Goal: Task Accomplishment & Management: Manage account settings

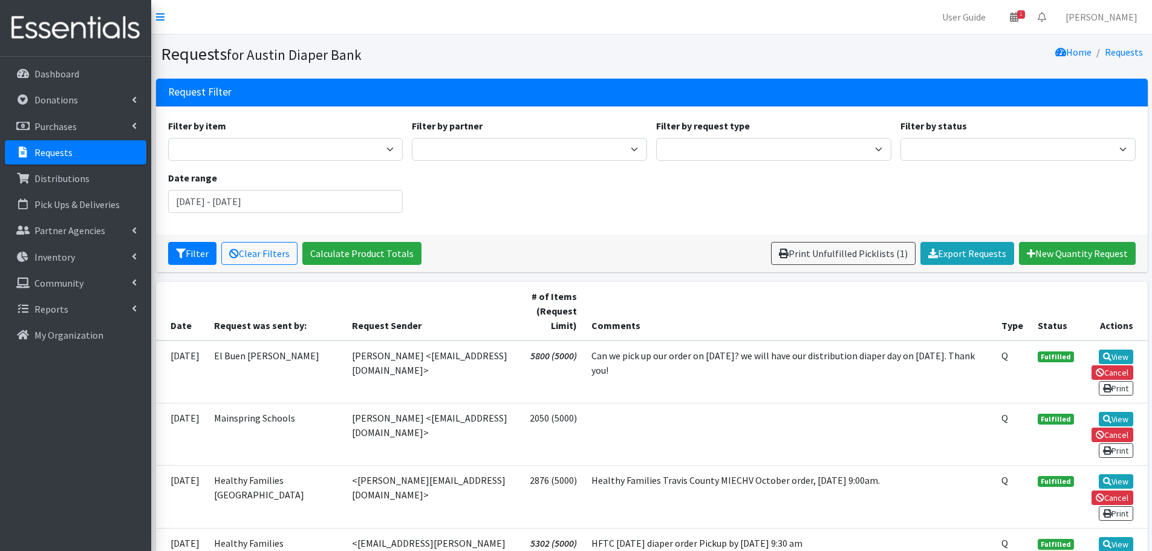
click at [51, 152] on p "Requests" at bounding box center [53, 152] width 38 height 12
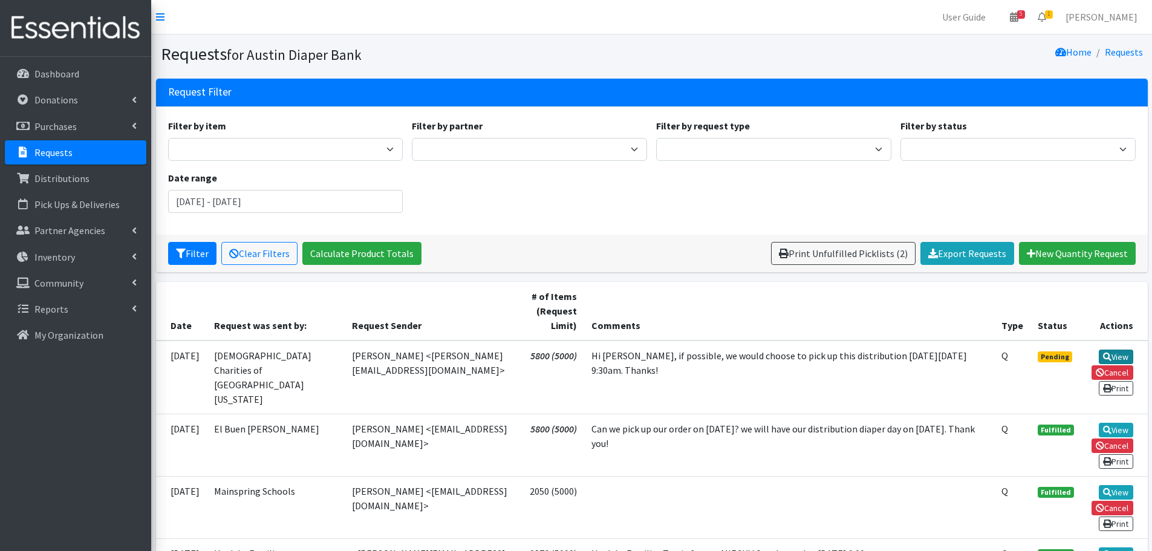
click at [1115, 354] on link "View" at bounding box center [1116, 357] width 34 height 15
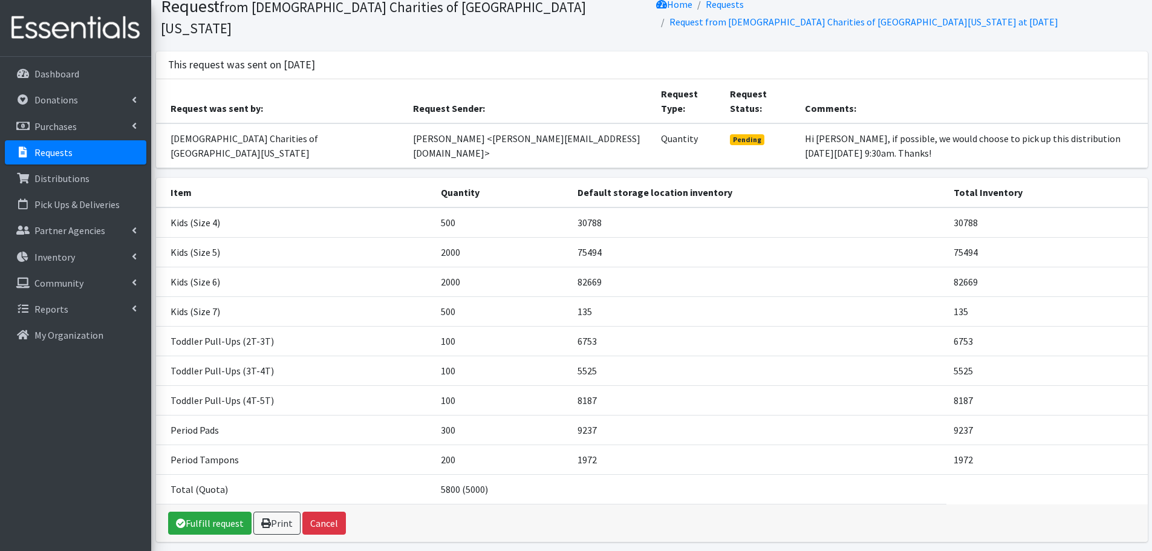
scroll to position [73, 0]
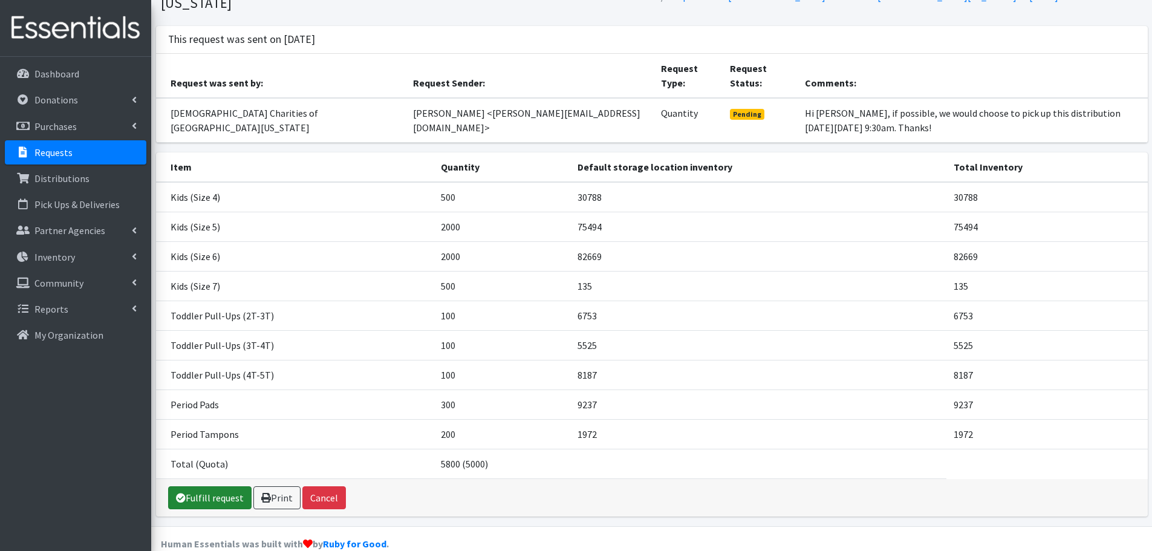
click at [222, 486] on link "Fulfill request" at bounding box center [209, 497] width 83 height 23
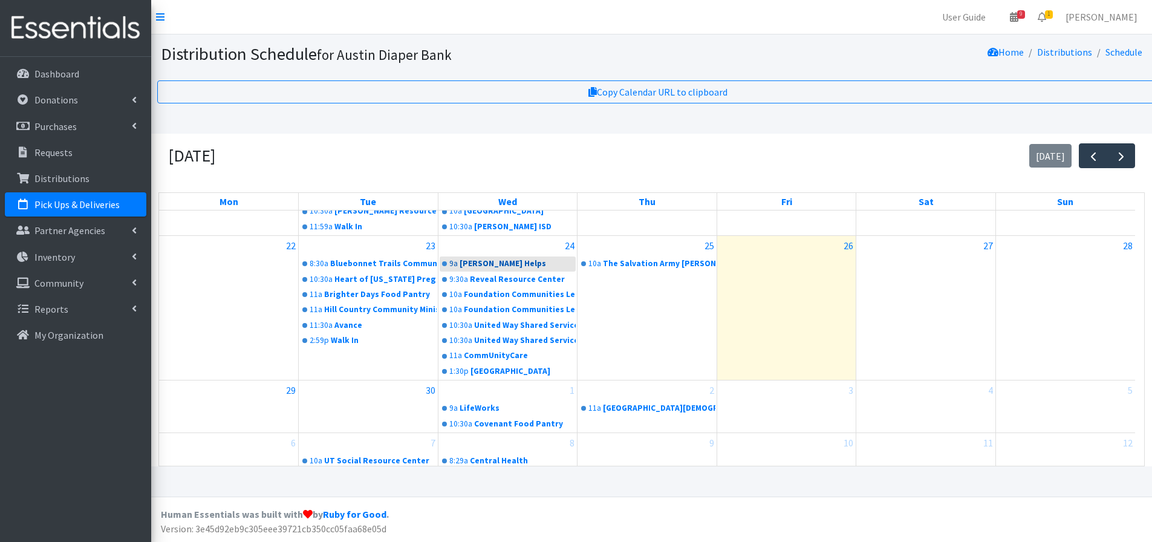
scroll to position [9, 0]
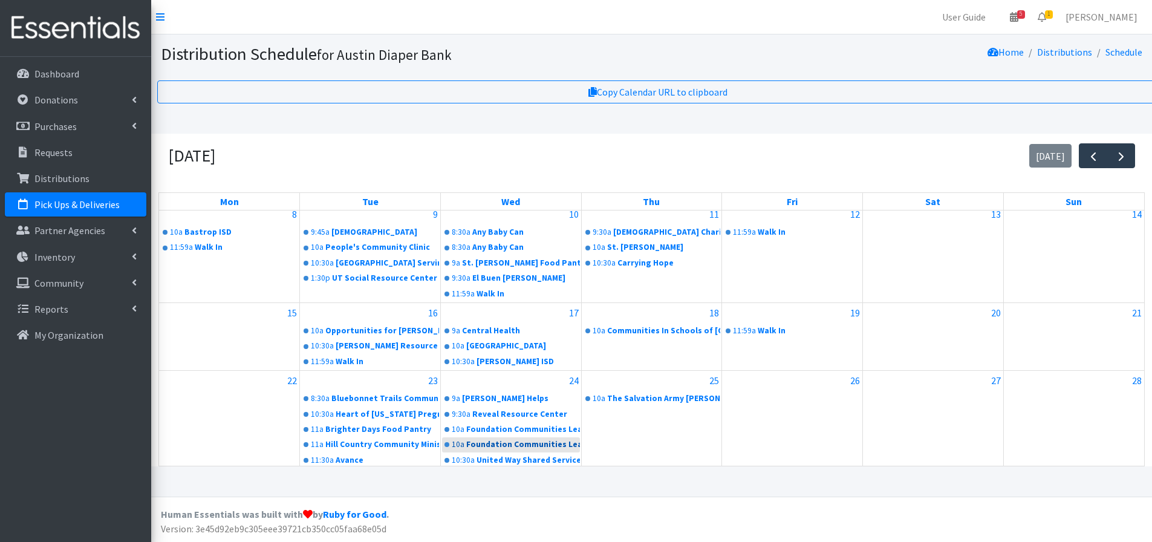
scroll to position [267, 0]
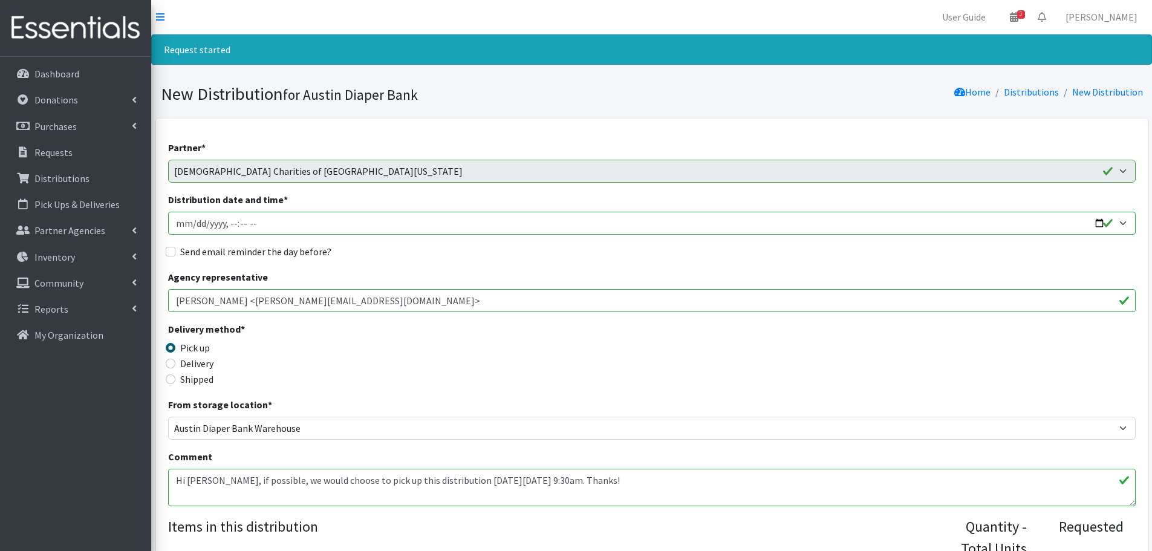
click at [1101, 223] on input "Distribution date and time *" at bounding box center [652, 223] width 968 height 23
click at [229, 224] on input "Distribution date and time *" at bounding box center [652, 223] width 968 height 23
type input "2025-10-09T09:30"
click at [174, 255] on input "Send email reminder the day before?" at bounding box center [171, 252] width 10 height 10
checkbox input "true"
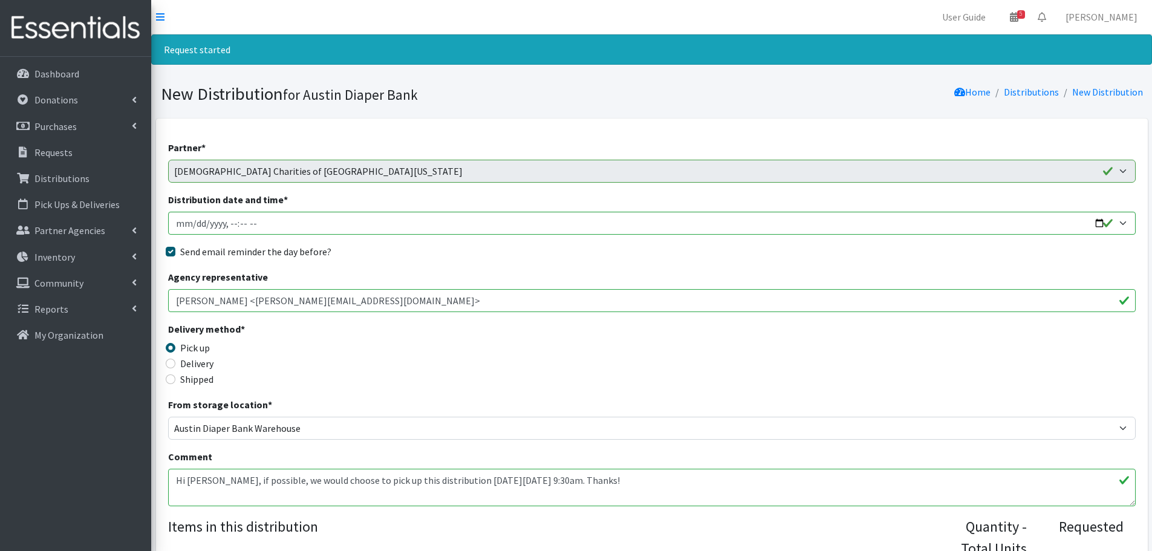
click at [566, 341] on div "Delivery method * Pick up Delivery Shipped Shipping cost" at bounding box center [652, 360] width 968 height 76
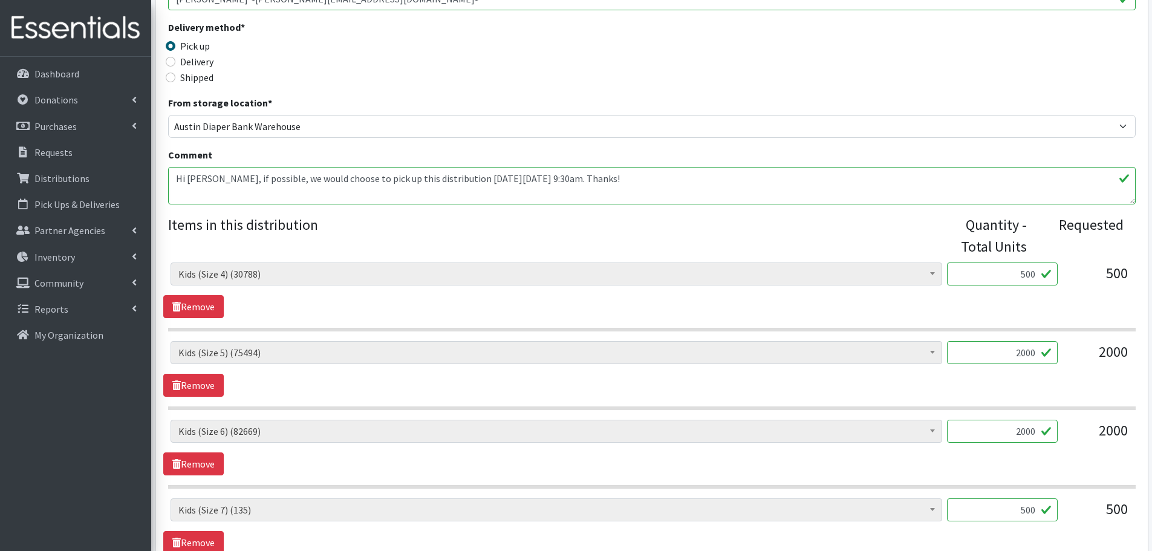
scroll to position [302, 0]
drag, startPoint x: 1013, startPoint y: 355, endPoint x: 1103, endPoint y: 362, distance: 90.4
click at [1103, 362] on div "Baby Formula (366) Kids (Newborn) (10121) Kids (Preemie) (171) Kids (Size 1) (5…" at bounding box center [652, 357] width 962 height 33
type input "1000"
drag, startPoint x: 1017, startPoint y: 434, endPoint x: 1068, endPoint y: 443, distance: 51.6
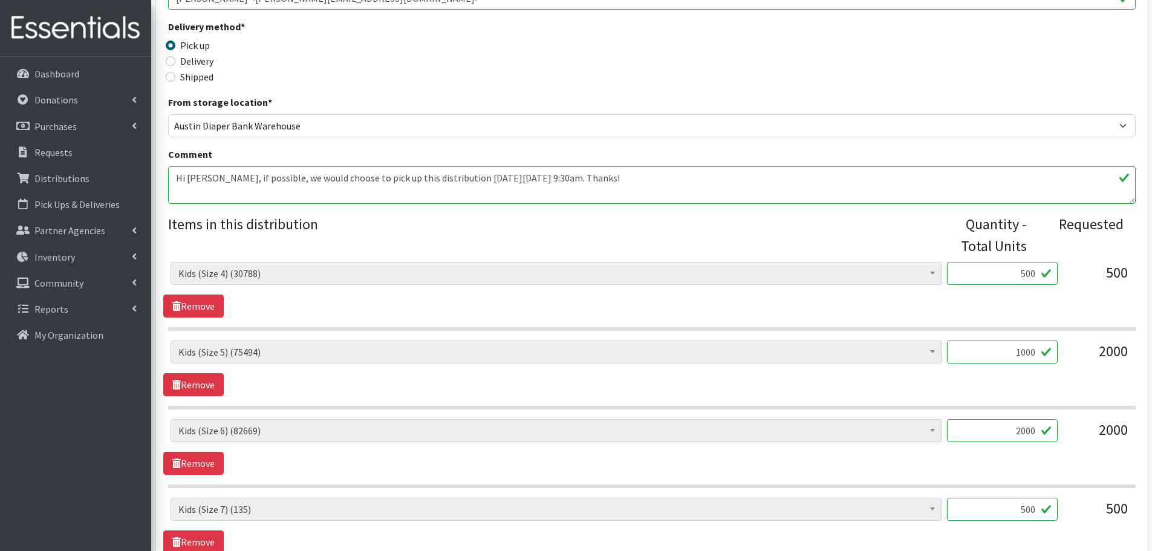
click at [1068, 443] on div "Baby Formula (366) Kids (Newborn) (10121) Kids (Preemie) (171) Kids (Size 1) (5…" at bounding box center [652, 435] width 962 height 33
type input "1000"
click at [1069, 443] on div "2000" at bounding box center [1098, 435] width 60 height 33
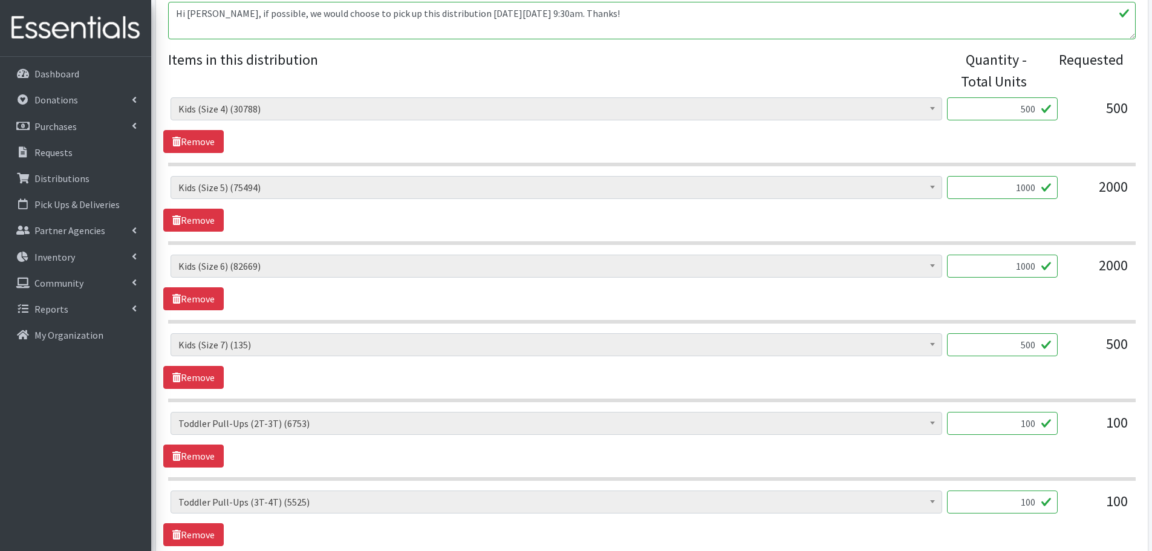
scroll to position [484, 0]
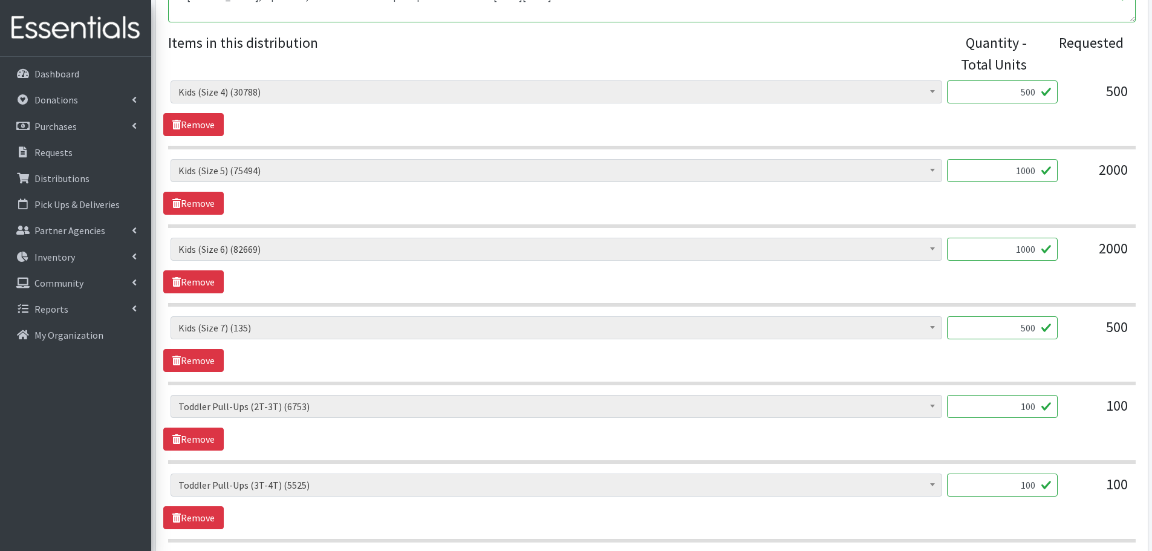
drag, startPoint x: 1010, startPoint y: 325, endPoint x: 1085, endPoint y: 330, distance: 75.1
click at [1085, 330] on div "Baby Formula (366) Kids (Newborn) (10121) Kids (Preemie) (171) Kids (Size 1) (5…" at bounding box center [652, 332] width 962 height 33
type input "1"
click at [1072, 348] on div "500" at bounding box center [1098, 332] width 60 height 33
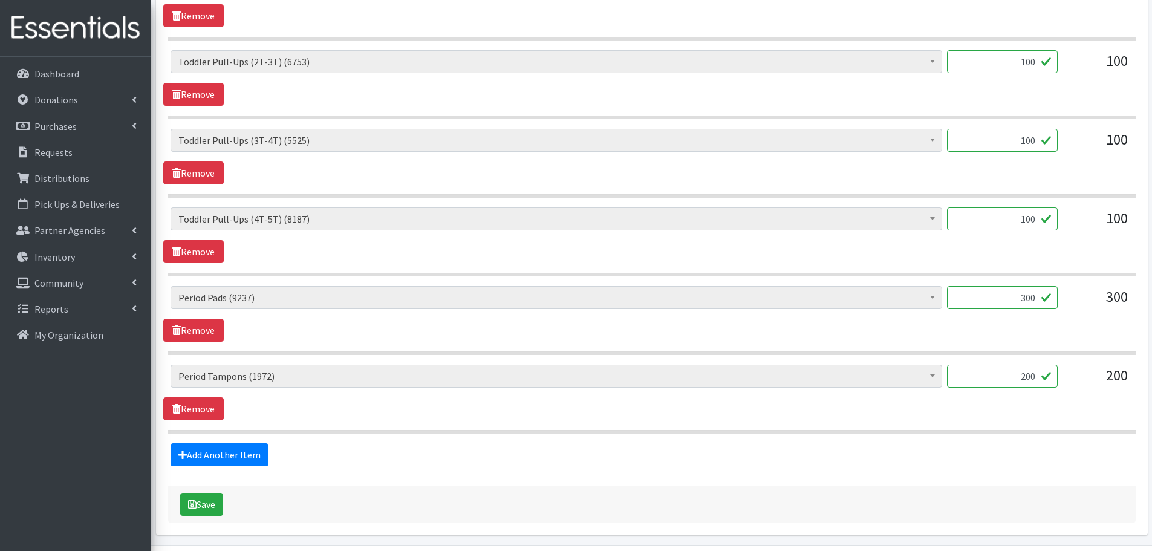
scroll to position [868, 0]
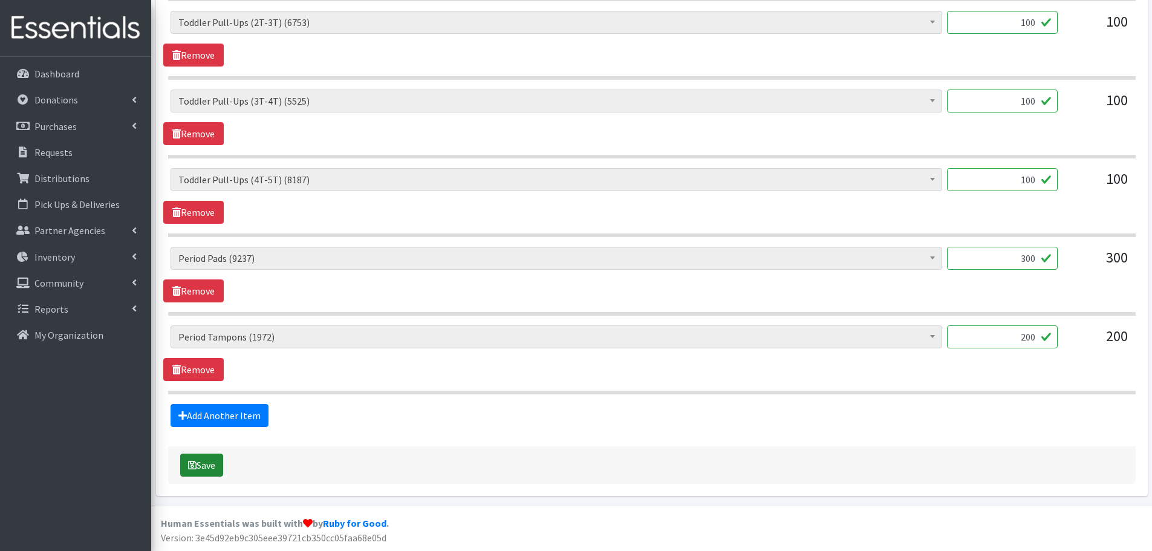
click at [209, 476] on button "Save" at bounding box center [201, 465] width 43 height 23
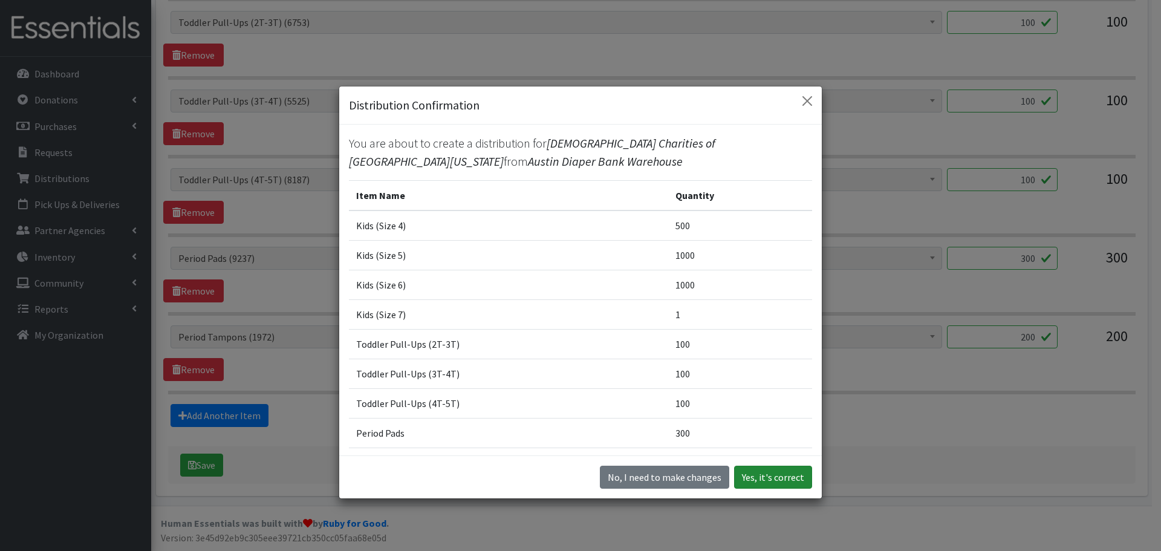
click at [775, 480] on button "Yes, it's correct" at bounding box center [773, 477] width 78 height 23
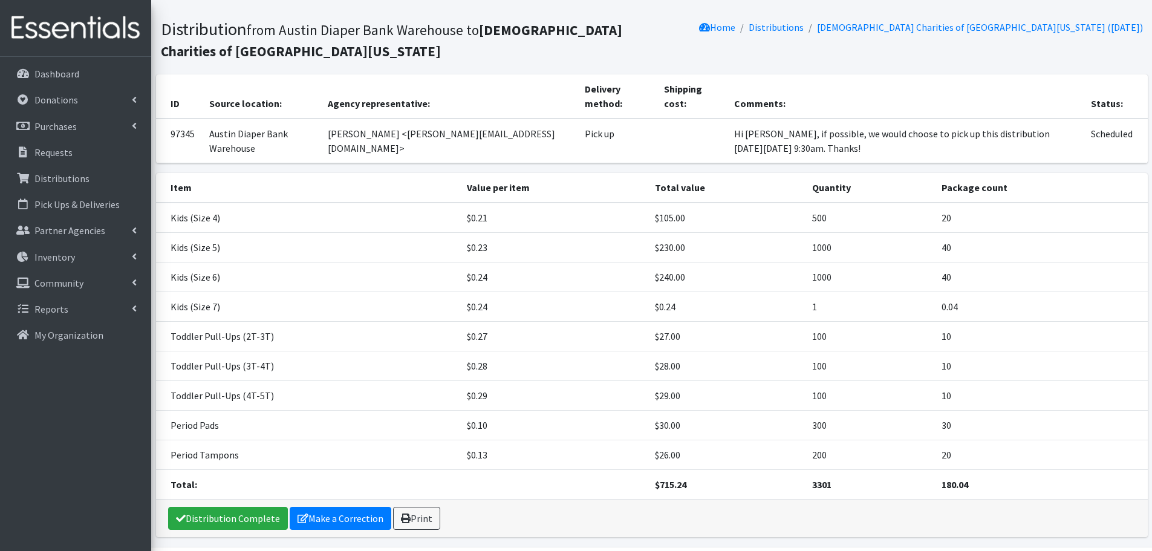
scroll to position [106, 0]
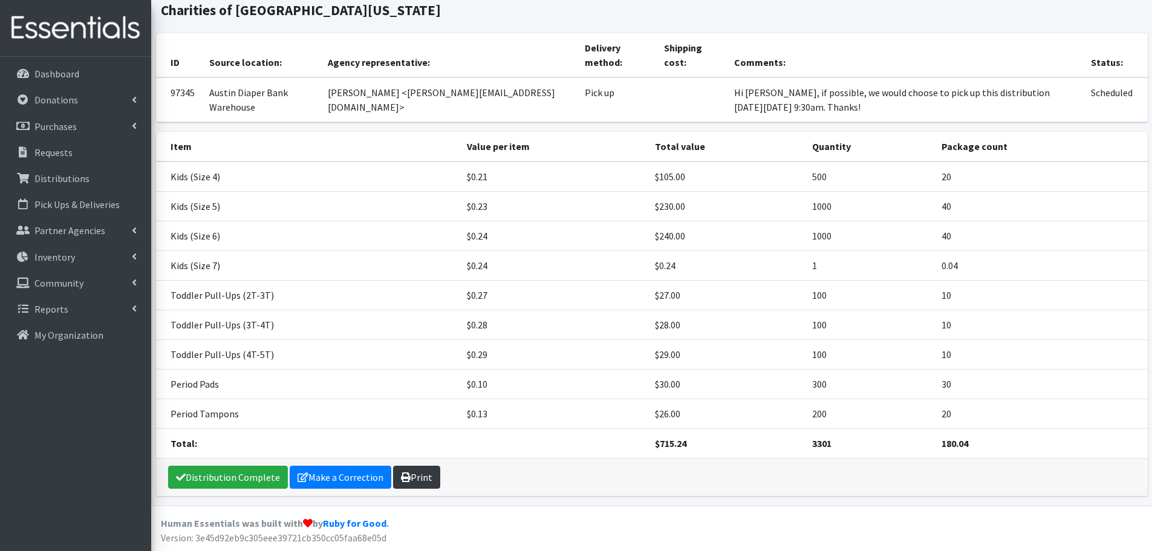
click at [407, 470] on link "Print" at bounding box center [416, 477] width 47 height 23
click at [62, 149] on p "Requests" at bounding box center [53, 152] width 38 height 12
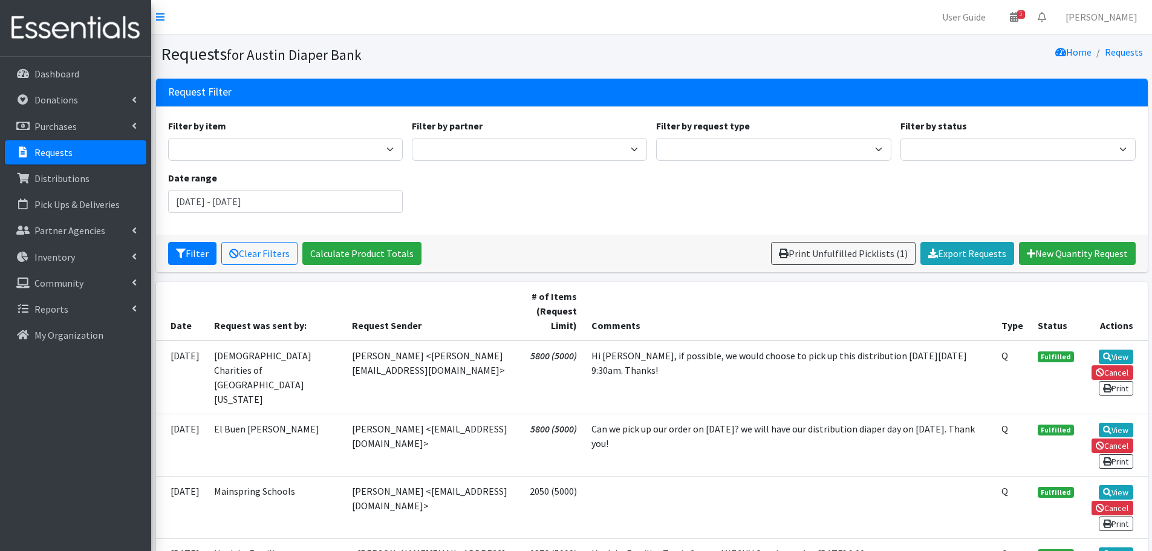
click at [57, 155] on p "Requests" at bounding box center [53, 152] width 38 height 12
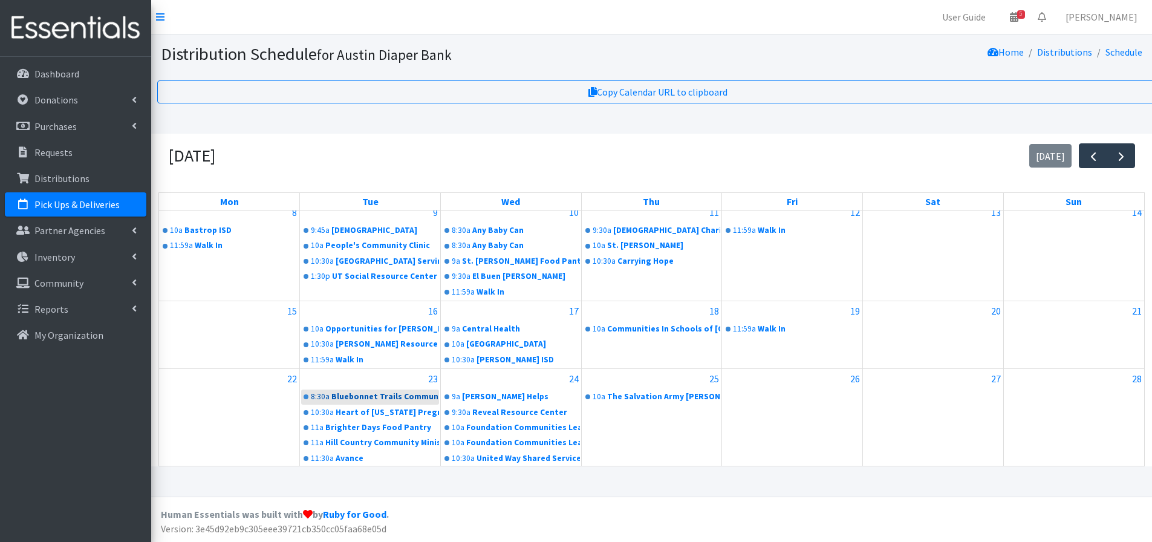
scroll to position [267, 0]
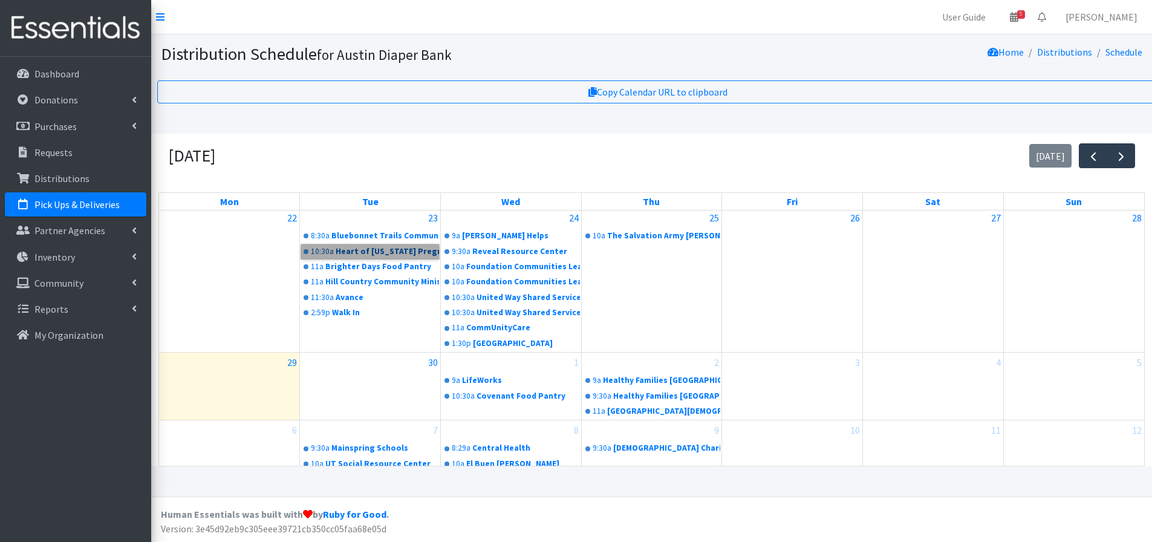
click at [402, 244] on link "10:30a Heart of Texas Pregnancy Resource Center" at bounding box center [370, 251] width 138 height 15
click at [496, 282] on link "10a Foundation Communities Learning Centers" at bounding box center [511, 282] width 138 height 15
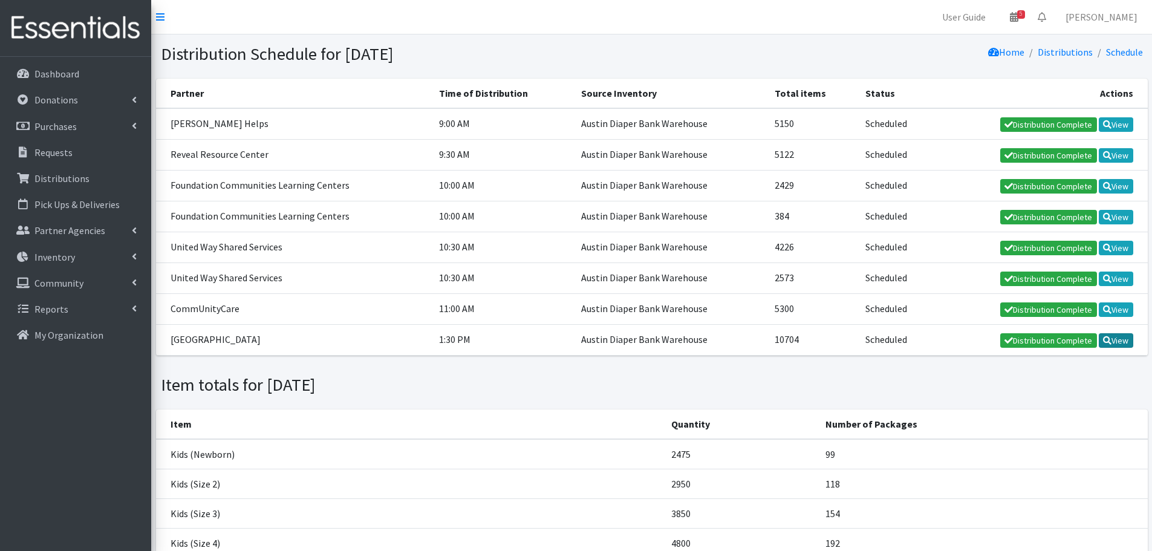
click at [1125, 341] on link "View" at bounding box center [1116, 340] width 34 height 15
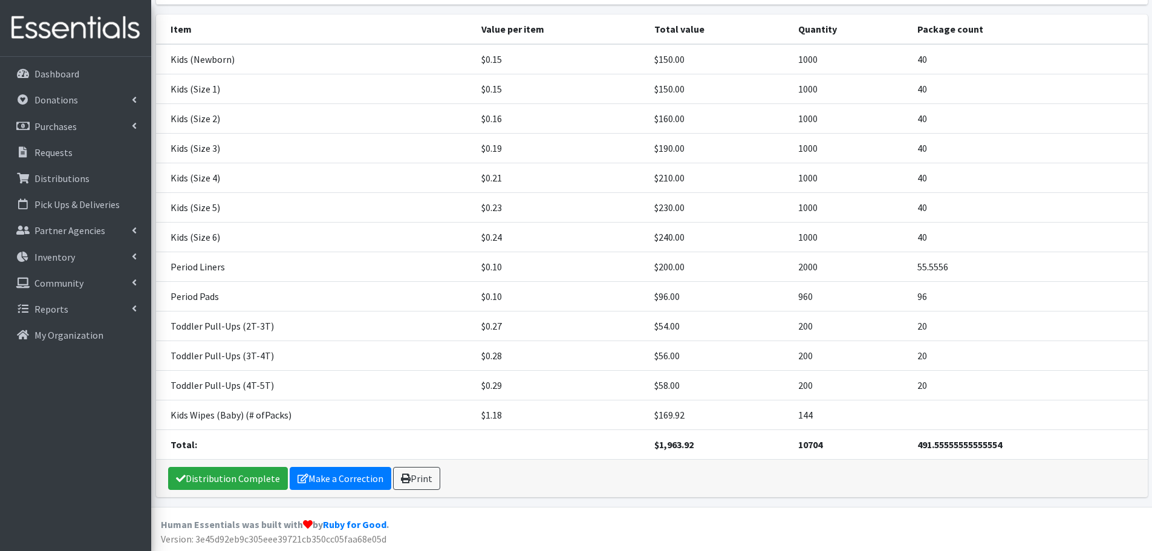
scroll to position [135, 0]
click at [345, 478] on link "Make a Correction" at bounding box center [341, 477] width 102 height 23
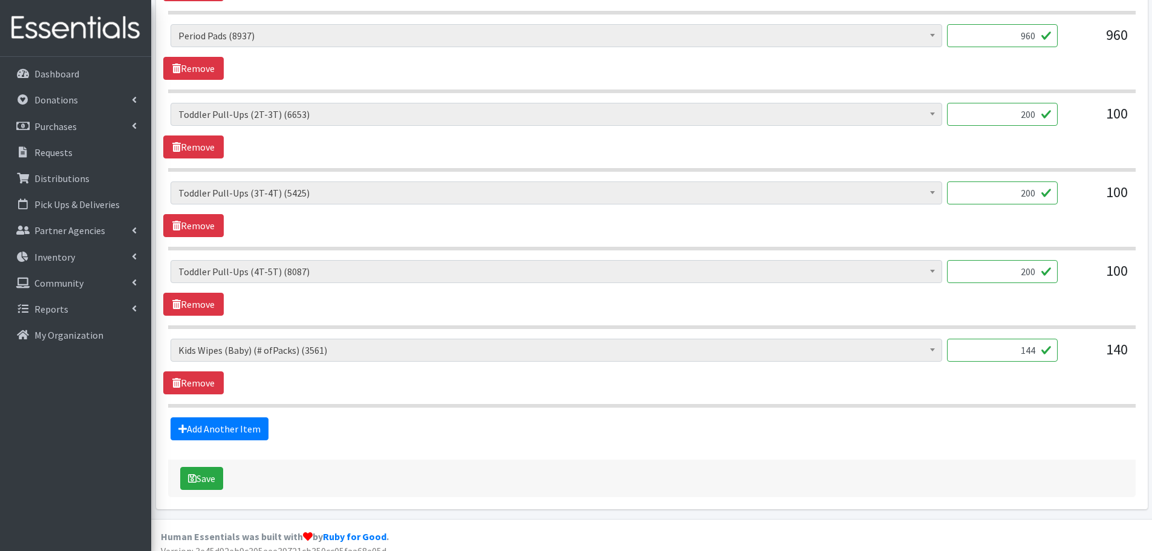
scroll to position [1183, 0]
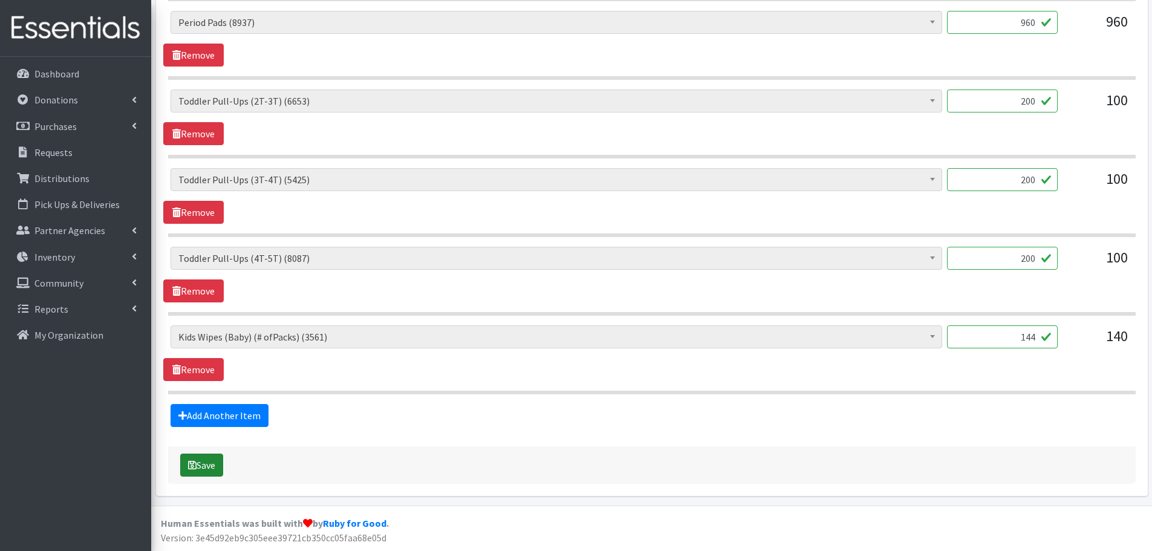
click at [196, 467] on icon "submit" at bounding box center [192, 465] width 8 height 10
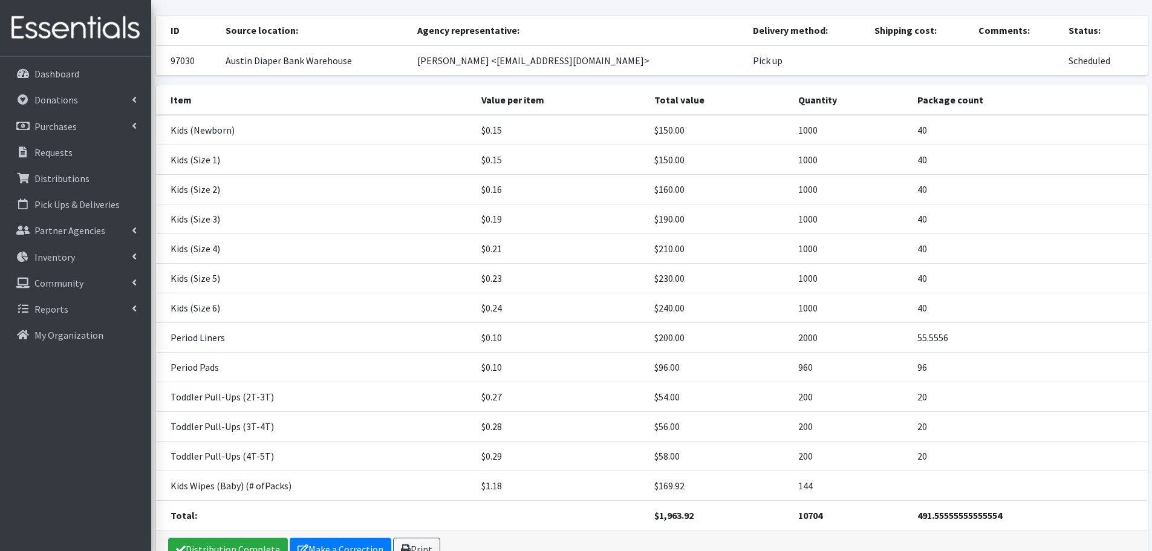
scroll to position [175, 0]
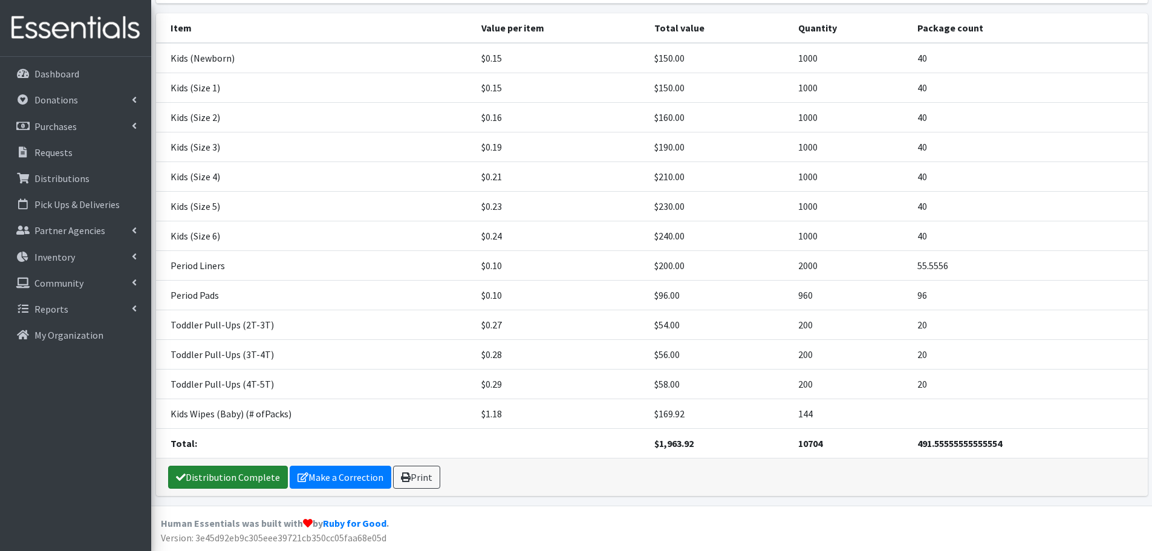
click at [234, 471] on link "Distribution Complete" at bounding box center [228, 477] width 120 height 23
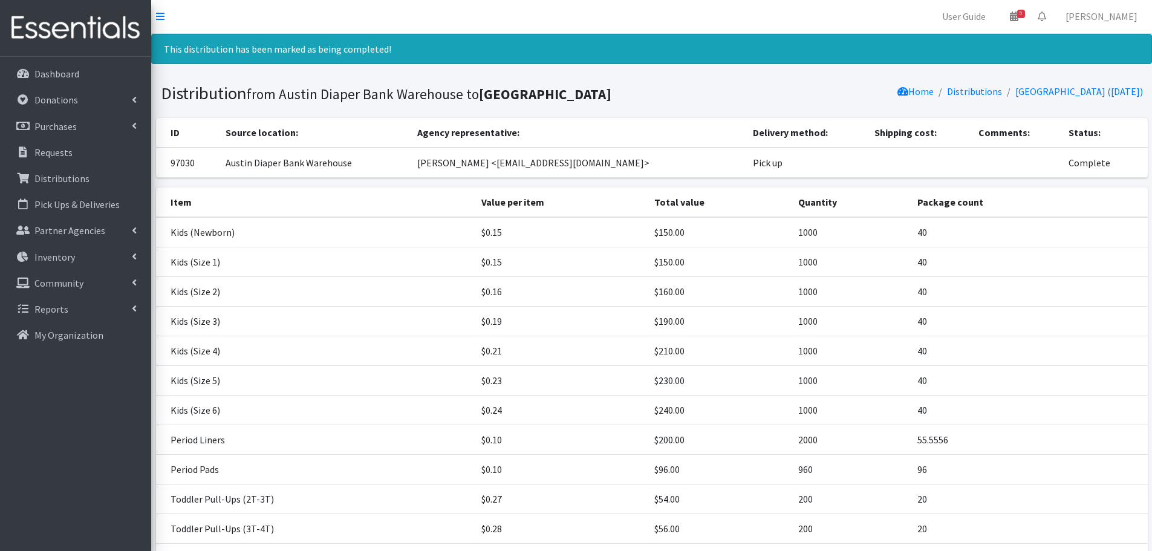
scroll to position [0, 0]
click at [72, 198] on link "Pick Ups & Deliveries" at bounding box center [76, 204] width 142 height 24
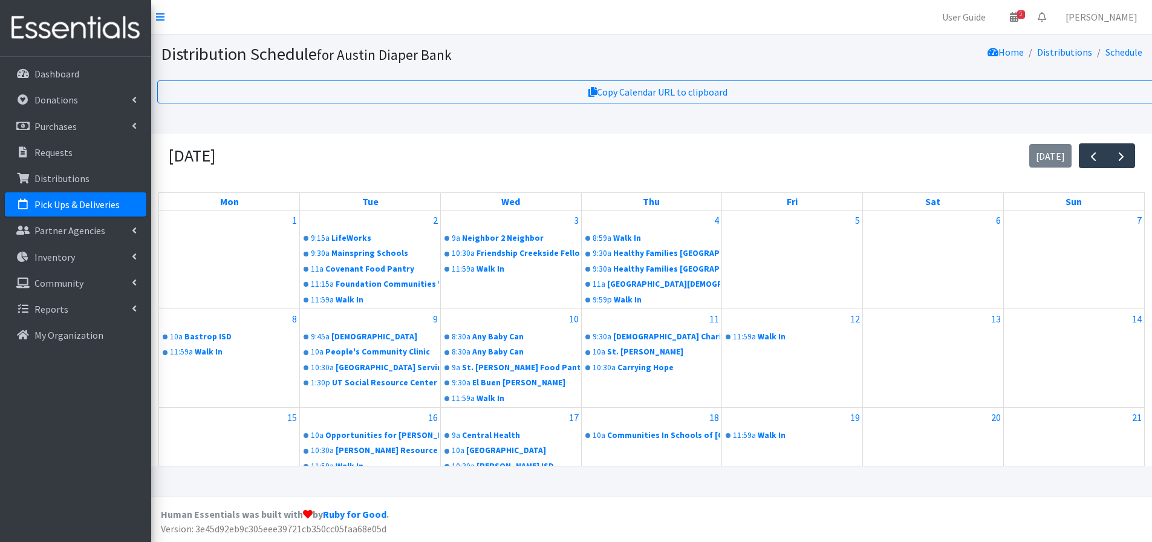
scroll to position [267, 0]
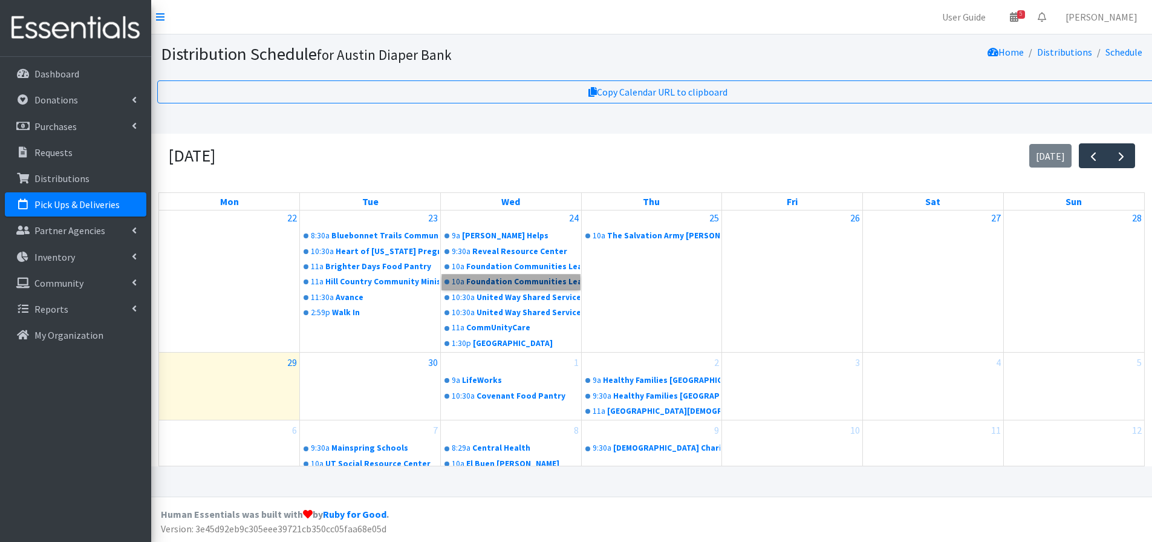
click at [504, 289] on link "10a Foundation Communities Learning Centers" at bounding box center [511, 282] width 138 height 15
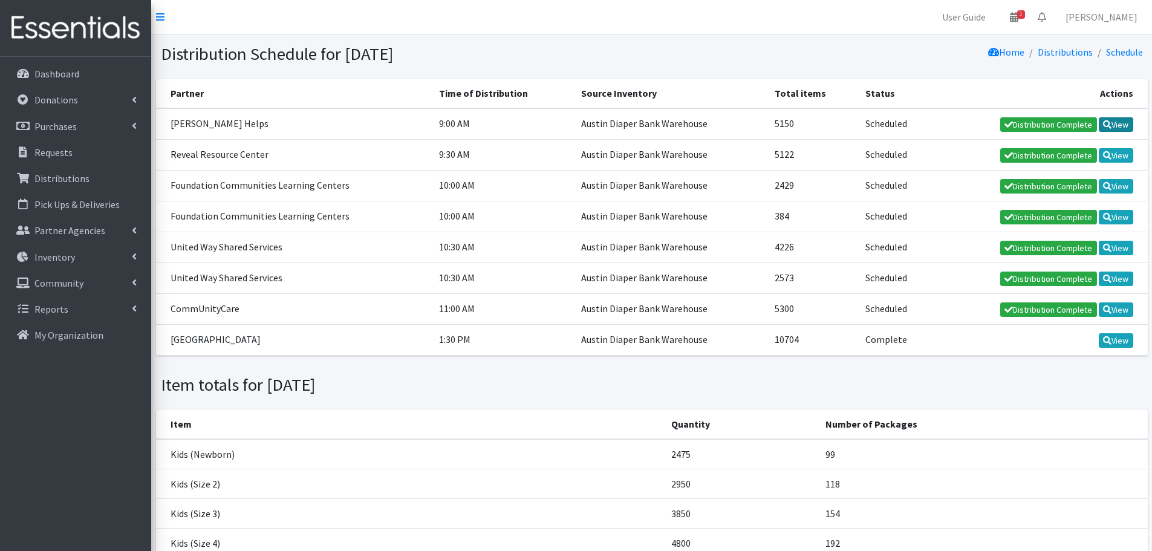
click at [1114, 121] on link "View" at bounding box center [1116, 124] width 34 height 15
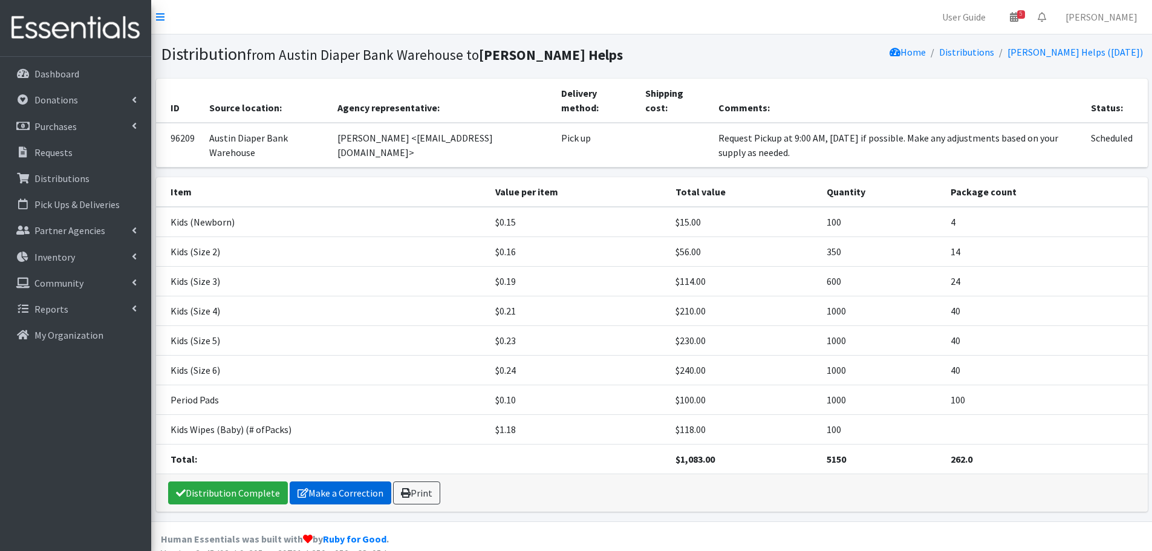
click at [353, 488] on link "Make a Correction" at bounding box center [341, 493] width 102 height 23
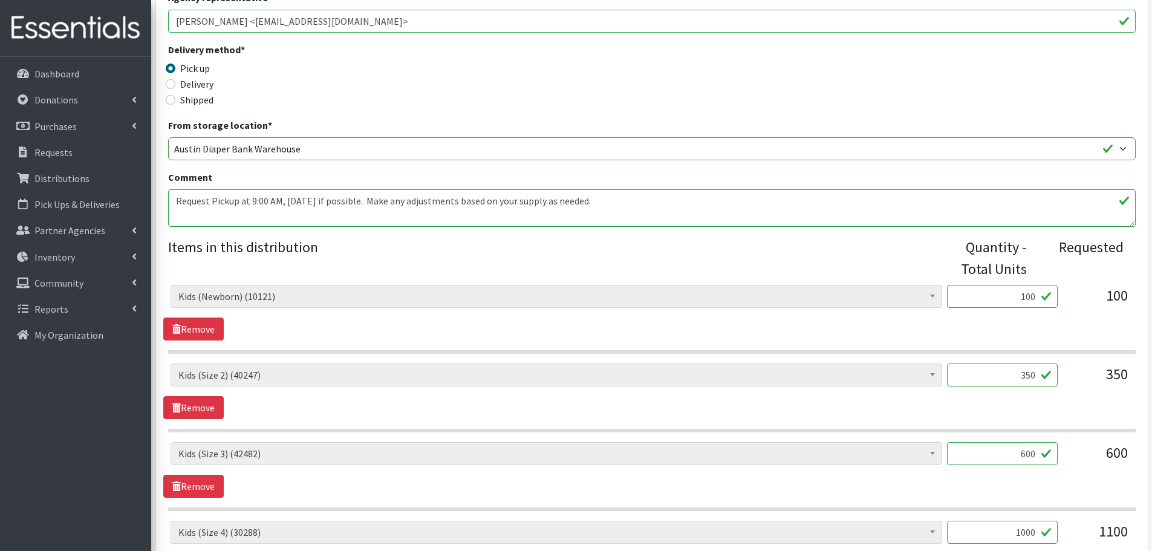
scroll to position [423, 0]
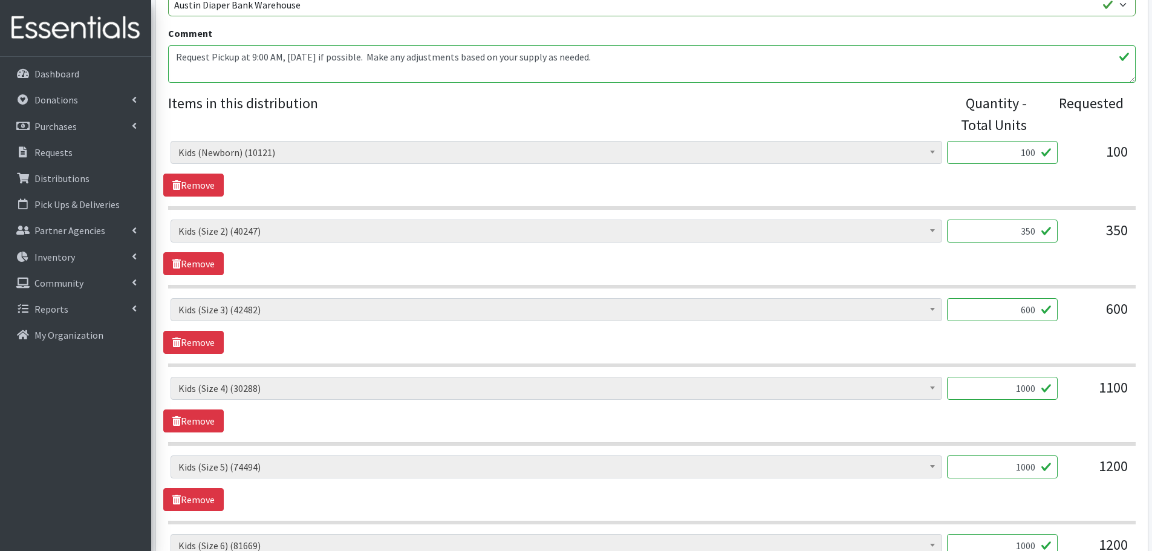
drag, startPoint x: 1021, startPoint y: 156, endPoint x: 1088, endPoint y: 170, distance: 68.0
click at [1088, 170] on div "Baby Formula (366) Kids (Newborn) (10121) Kids (Preemie) (171) Kids (Size 1) (5…" at bounding box center [652, 157] width 962 height 33
type input "200"
click at [997, 274] on div "Baby Formula (366) Kids (Newborn) (10121) Kids (Preemie) (171) Kids (Size 1) (5…" at bounding box center [651, 248] width 977 height 56
drag, startPoint x: 1018, startPoint y: 230, endPoint x: 1071, endPoint y: 232, distance: 53.3
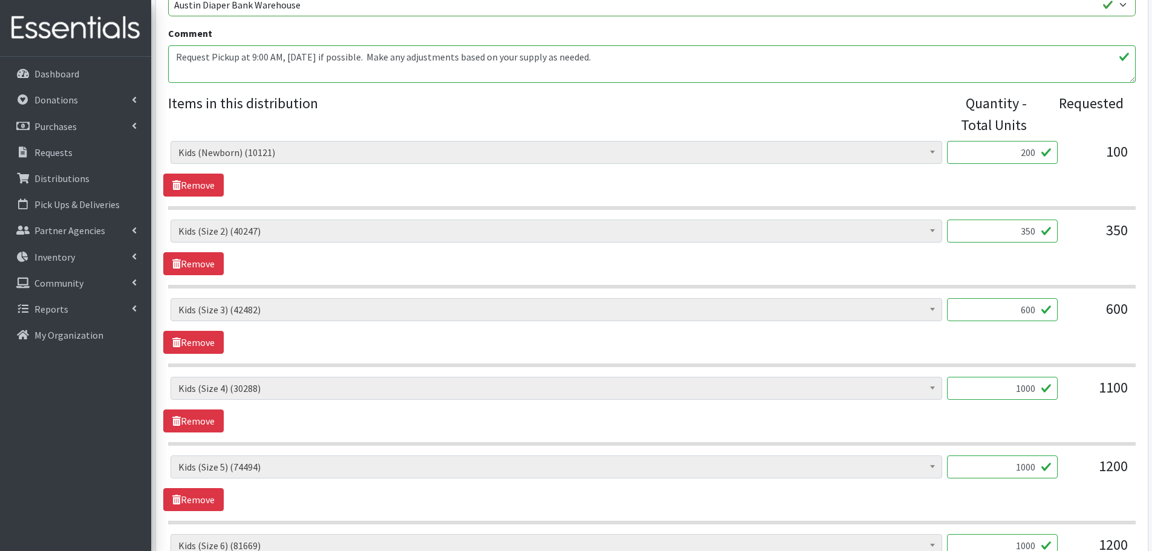
click at [1071, 232] on div "Baby Formula (366) Kids (Newborn) (10121) Kids (Preemie) (171) Kids (Size 1) (5…" at bounding box center [652, 236] width 962 height 33
type input "400"
drag, startPoint x: 1003, startPoint y: 312, endPoint x: 1088, endPoint y: 322, distance: 85.3
click at [1088, 322] on div "Baby Formula (366) Kids (Newborn) (10121) Kids (Preemie) (171) Kids (Size 1) (5…" at bounding box center [652, 314] width 962 height 33
type input "800"
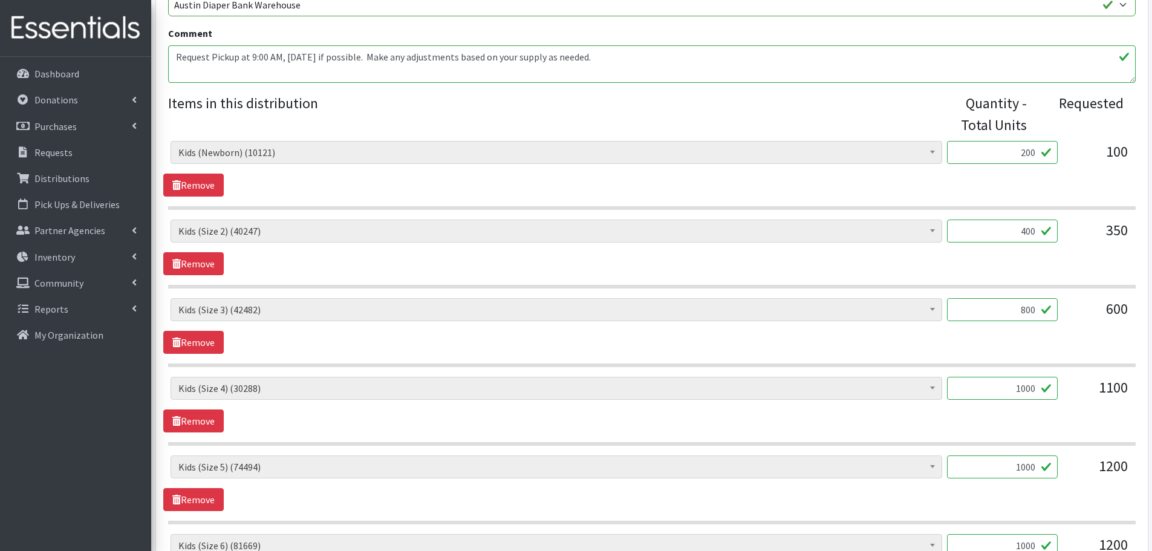
click at [1063, 338] on div "Baby Formula (366) Kids (Newborn) (10121) Kids (Preemie) (171) Kids (Size 1) (5…" at bounding box center [651, 326] width 977 height 56
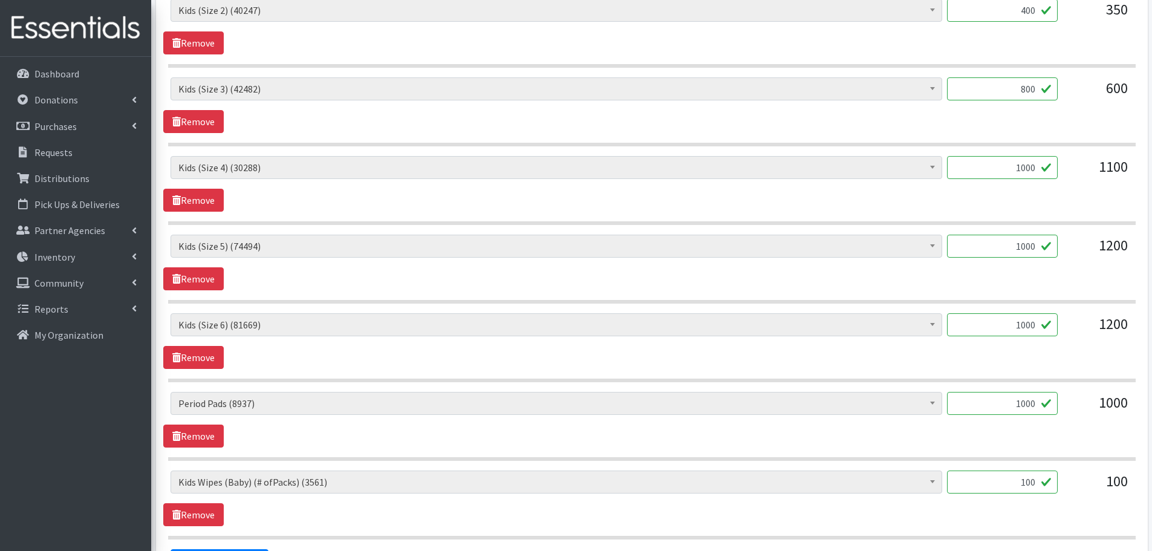
scroll to position [665, 0]
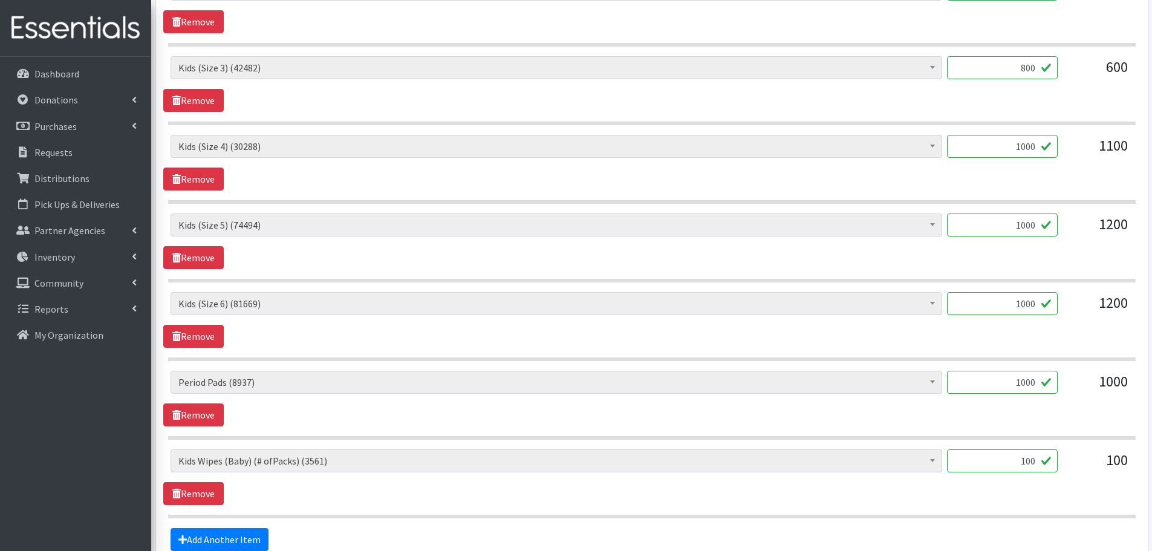
drag, startPoint x: 999, startPoint y: 457, endPoint x: 1065, endPoint y: 469, distance: 67.0
click at [1065, 469] on div "Baby Formula (366) Kids (Newborn) (10121) Kids (Preemie) (171) Kids (Size 1) (5…" at bounding box center [652, 465] width 962 height 33
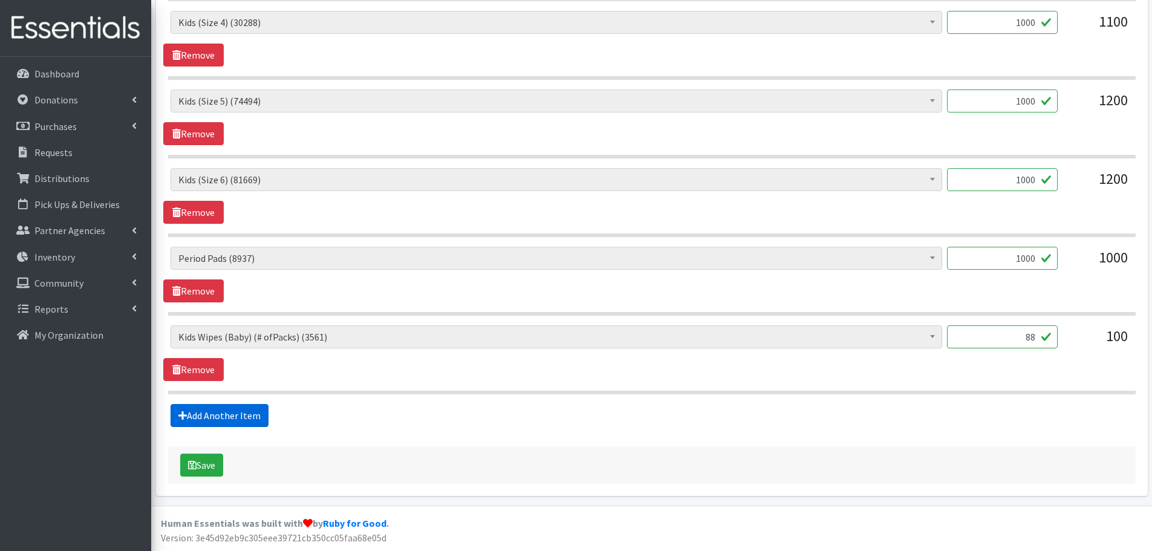
type input "88"
click at [247, 415] on link "Add Another Item" at bounding box center [220, 415] width 98 height 23
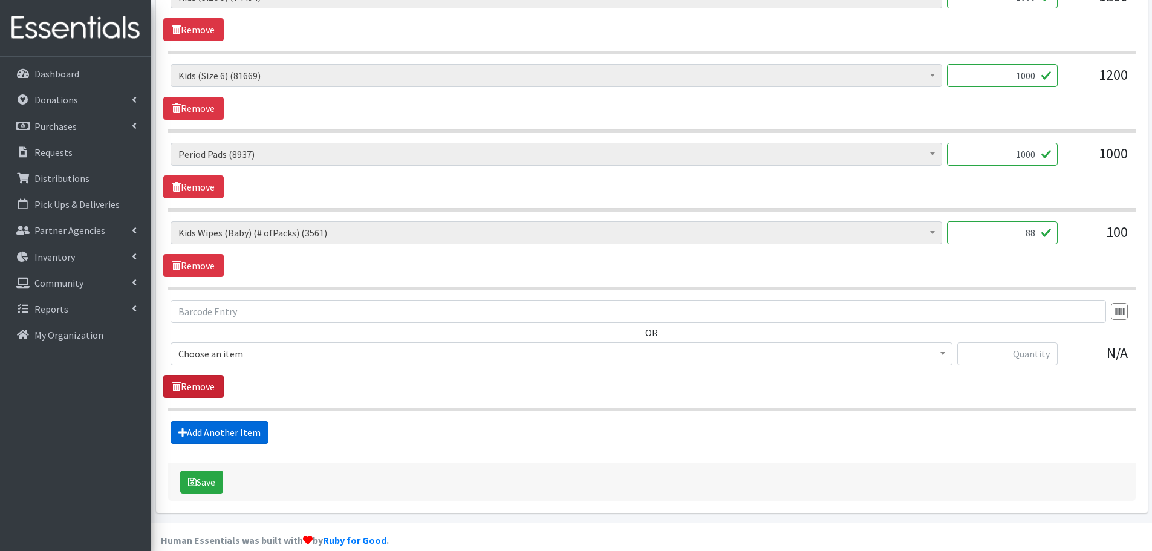
scroll to position [910, 0]
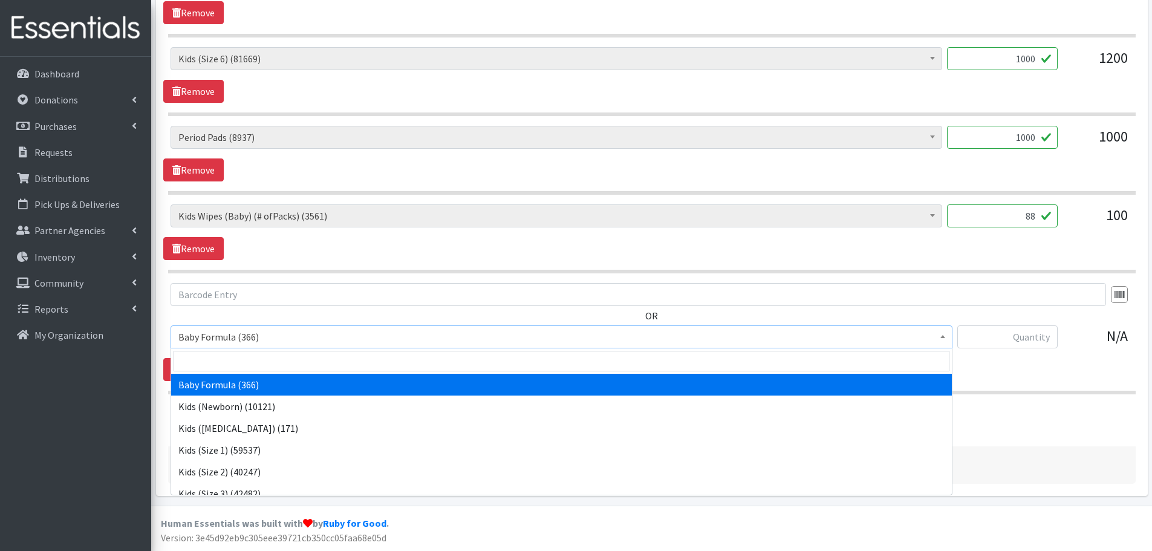
click at [198, 333] on span "Baby Formula (366)" at bounding box center [561, 336] width 766 height 17
click at [993, 332] on input "text" at bounding box center [1008, 336] width 100 height 23
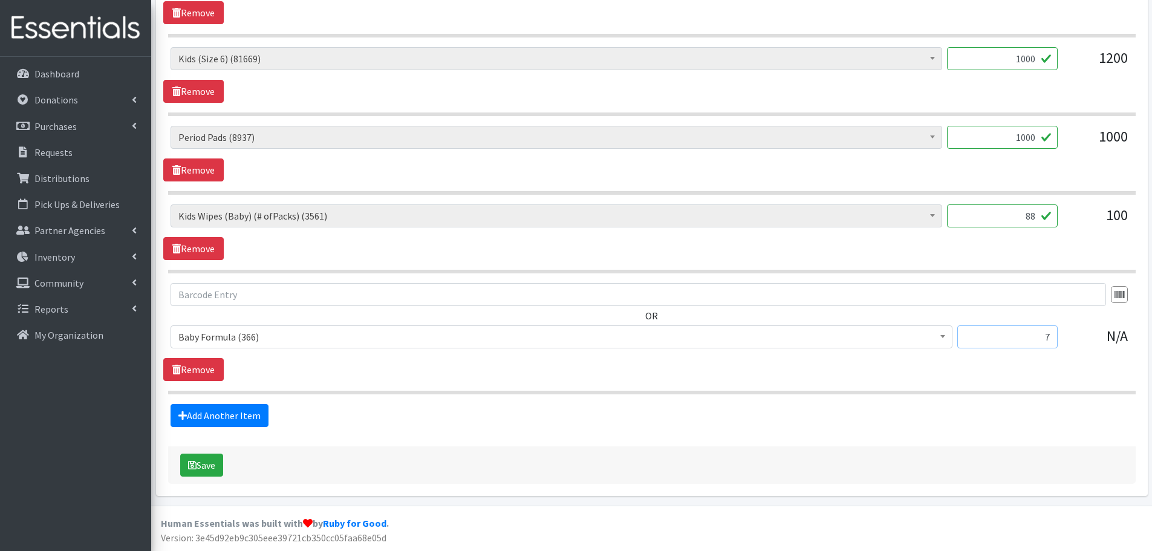
type input "7"
click at [969, 365] on div "OR Baby Formula (366) Kids (Newborn) (10121) Kids (Preemie) (171) Kids (Size 1)…" at bounding box center [651, 332] width 977 height 98
click at [209, 462] on button "Save" at bounding box center [201, 465] width 43 height 23
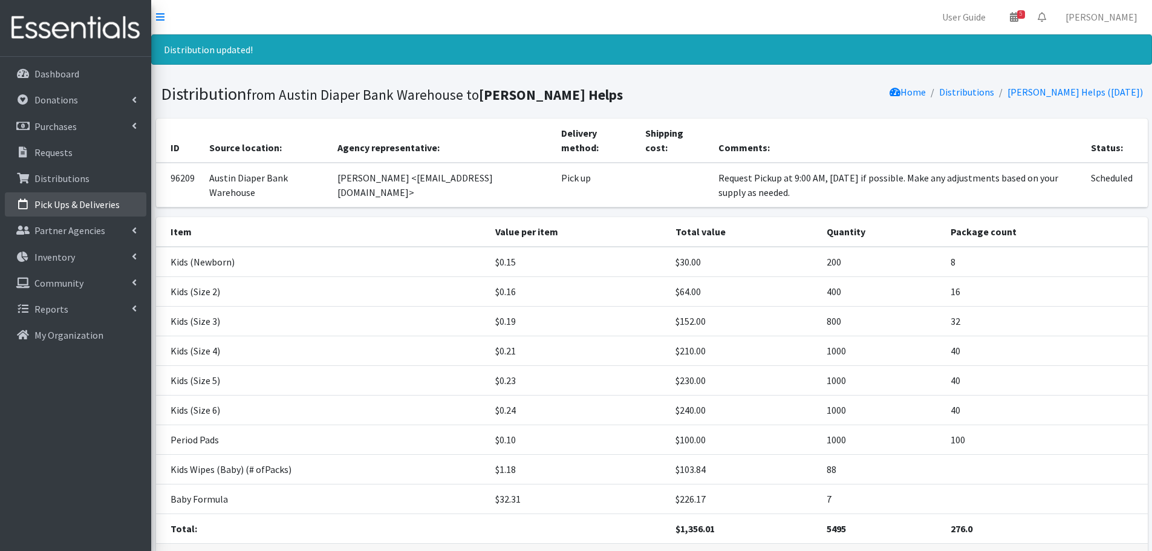
click at [104, 207] on p "Pick Ups & Deliveries" at bounding box center [76, 204] width 85 height 12
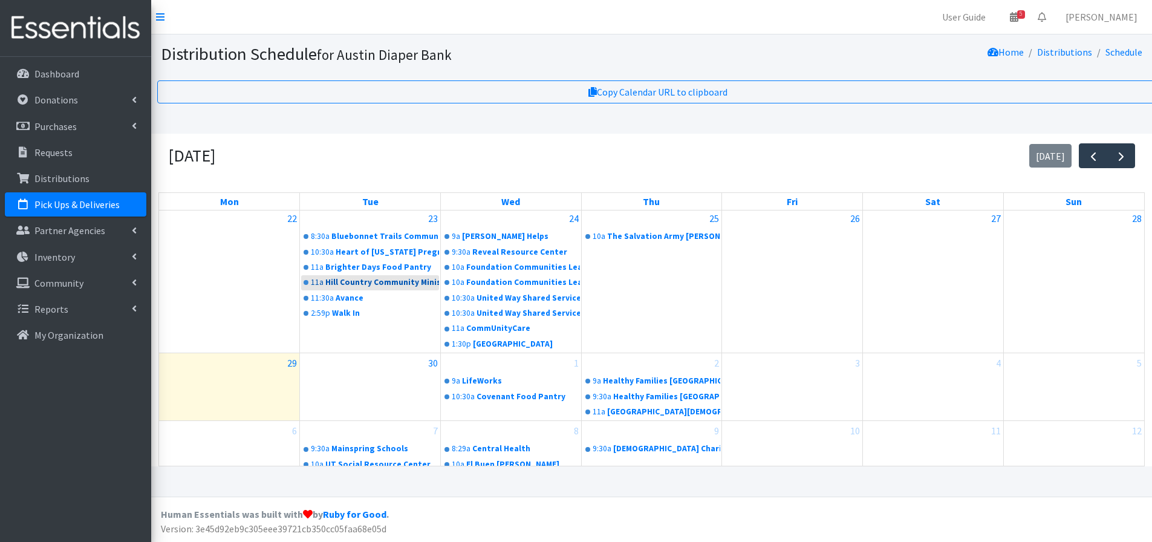
scroll to position [267, 0]
click at [523, 296] on link "10:30a United Way Shared Services" at bounding box center [511, 297] width 138 height 15
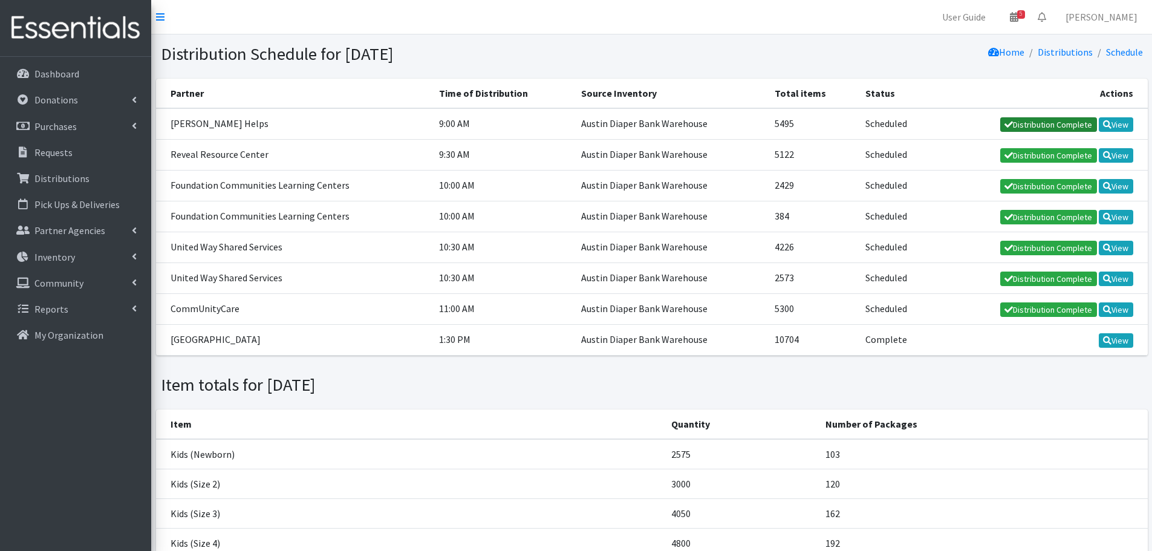
click at [1061, 125] on link "Distribution Complete" at bounding box center [1049, 124] width 97 height 15
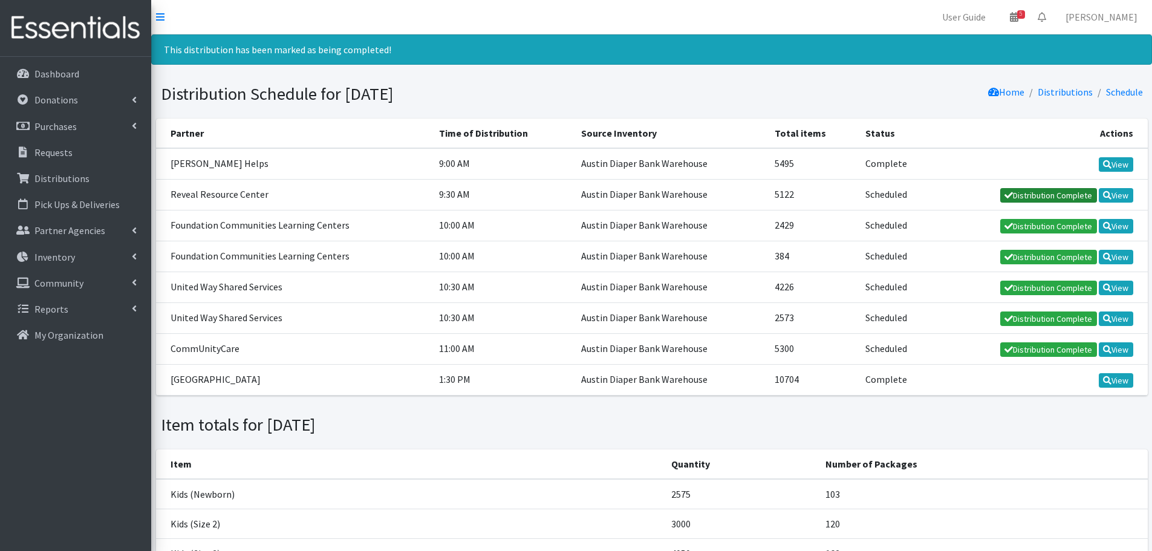
click at [1029, 195] on link "Distribution Complete" at bounding box center [1049, 195] width 97 height 15
click at [1062, 257] on link "Distribution Complete" at bounding box center [1049, 257] width 97 height 15
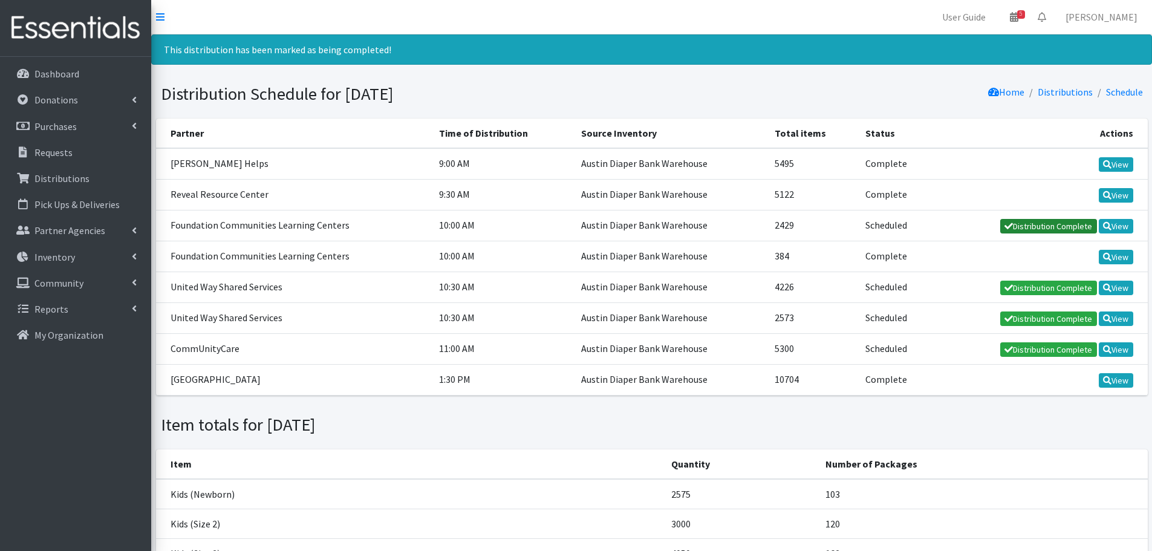
click at [1060, 222] on link "Distribution Complete" at bounding box center [1049, 226] width 97 height 15
click at [1125, 290] on link "View" at bounding box center [1116, 288] width 34 height 15
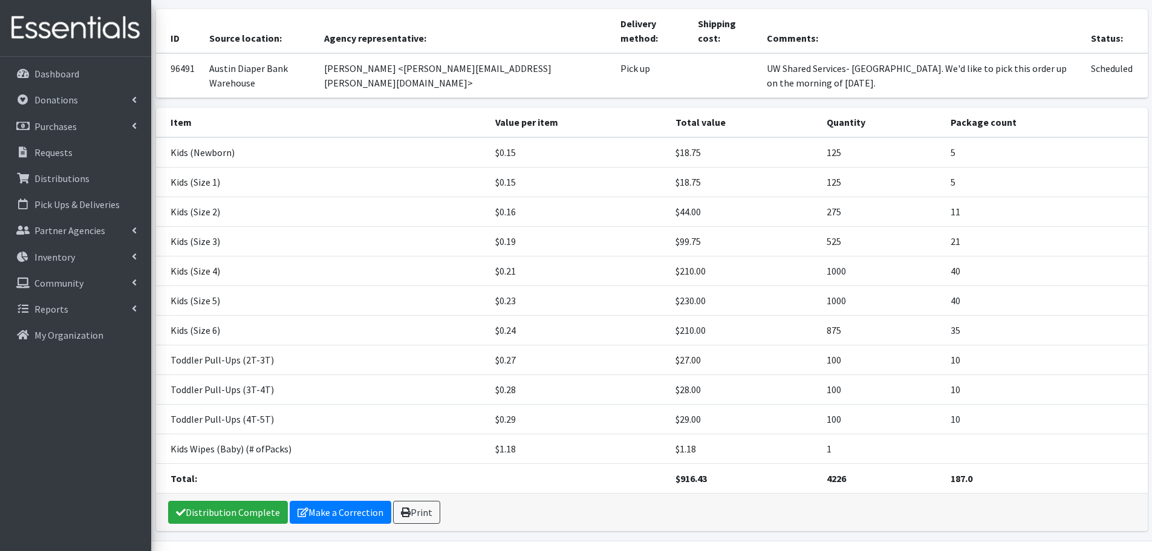
scroll to position [105, 0]
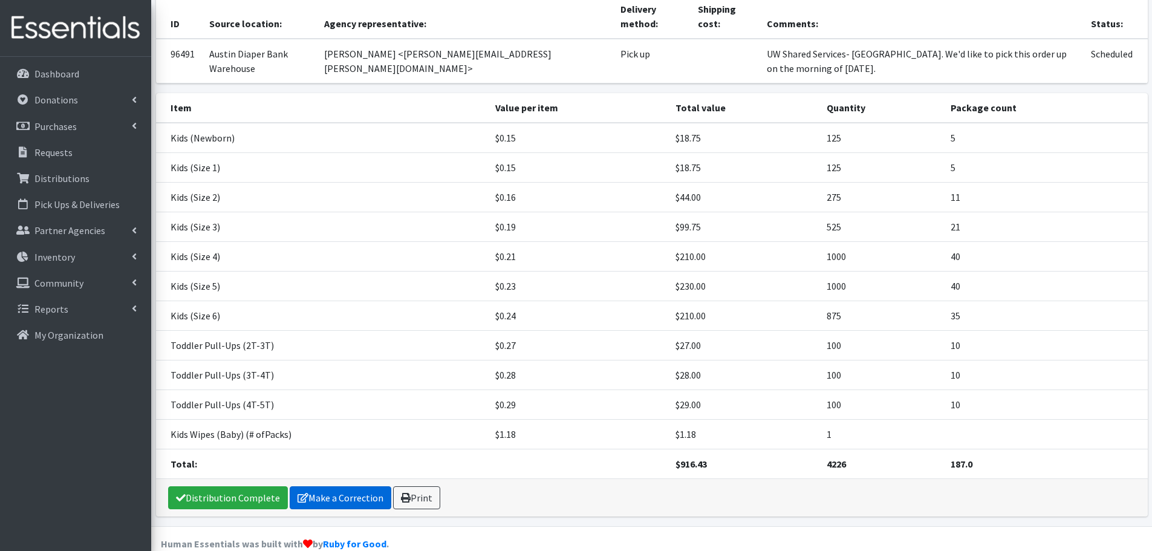
click at [330, 486] on link "Make a Correction" at bounding box center [341, 497] width 102 height 23
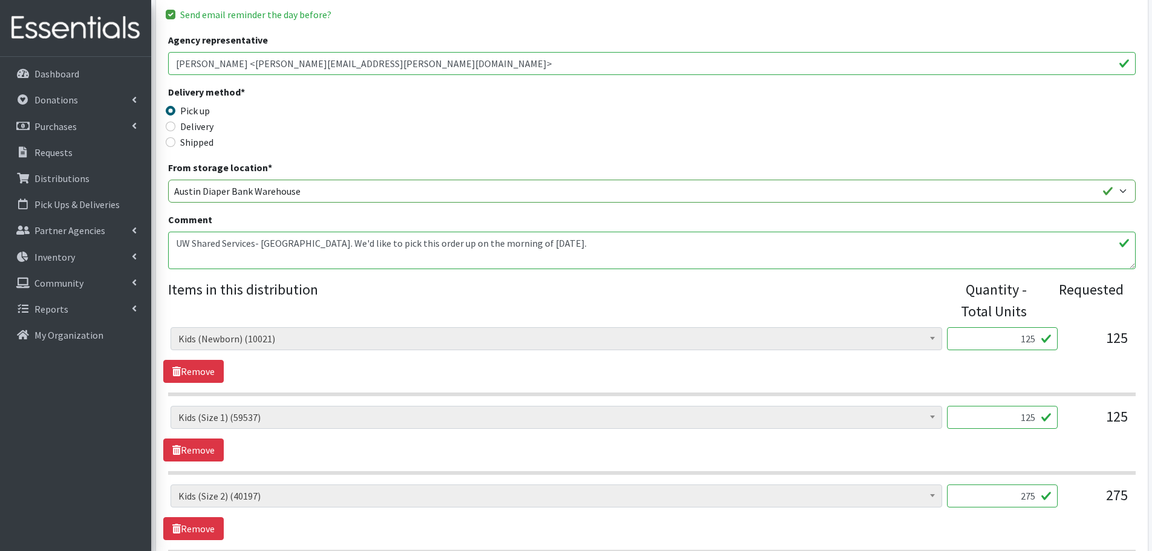
scroll to position [363, 0]
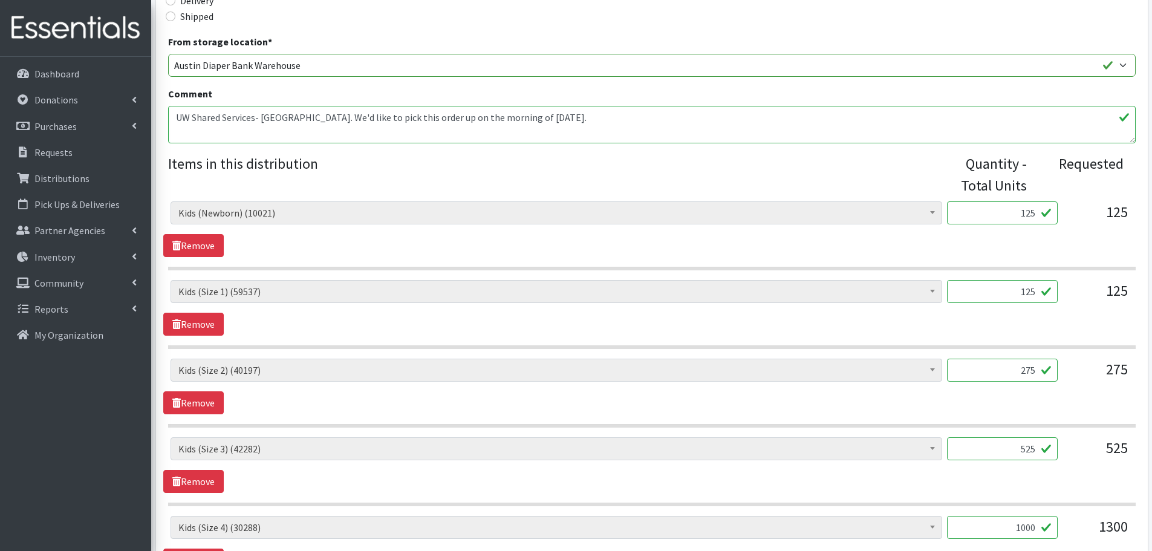
drag, startPoint x: 1008, startPoint y: 207, endPoint x: 1062, endPoint y: 212, distance: 53.5
click at [1062, 212] on div "Baby Formula (359) Kids (Newborn) (10021) Kids ([MEDICAL_DATA]) (171) Kids (Siz…" at bounding box center [652, 217] width 962 height 33
type input "200"
drag, startPoint x: 1005, startPoint y: 299, endPoint x: 1080, endPoint y: 307, distance: 75.4
click at [1080, 307] on div "Baby Formula (359) Kids (Newborn) (10021) Kids ([MEDICAL_DATA]) (171) Kids (Siz…" at bounding box center [652, 296] width 962 height 33
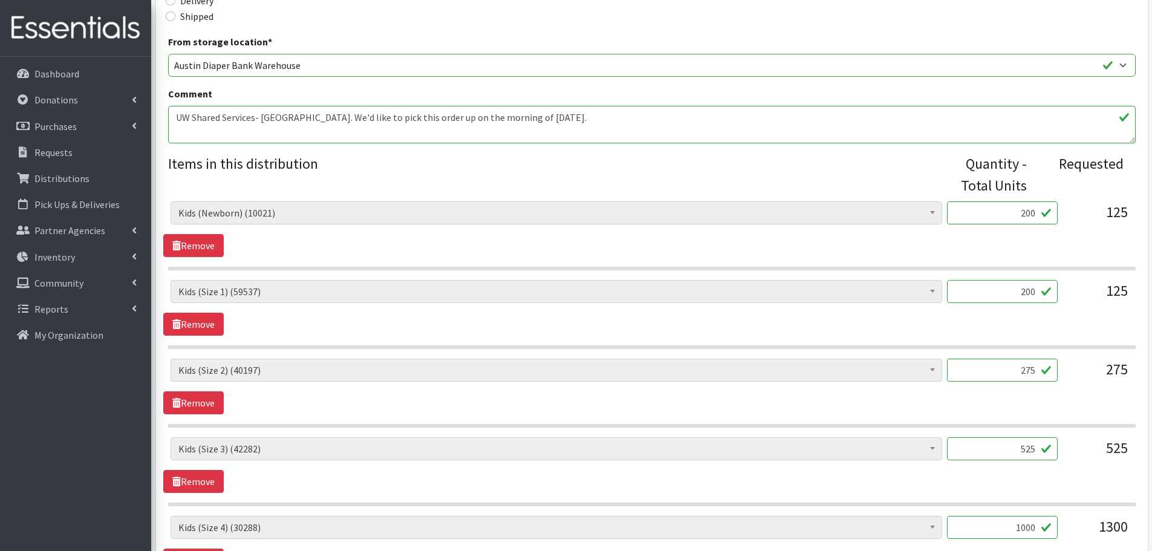
type input "200"
drag, startPoint x: 1004, startPoint y: 379, endPoint x: 1055, endPoint y: 369, distance: 51.7
click at [1055, 369] on input "275" at bounding box center [1002, 370] width 111 height 23
type input "400"
click at [1028, 405] on div "Baby Formula (359) Kids (Newborn) (10021) Kids ([MEDICAL_DATA]) (171) Kids (Siz…" at bounding box center [651, 387] width 977 height 56
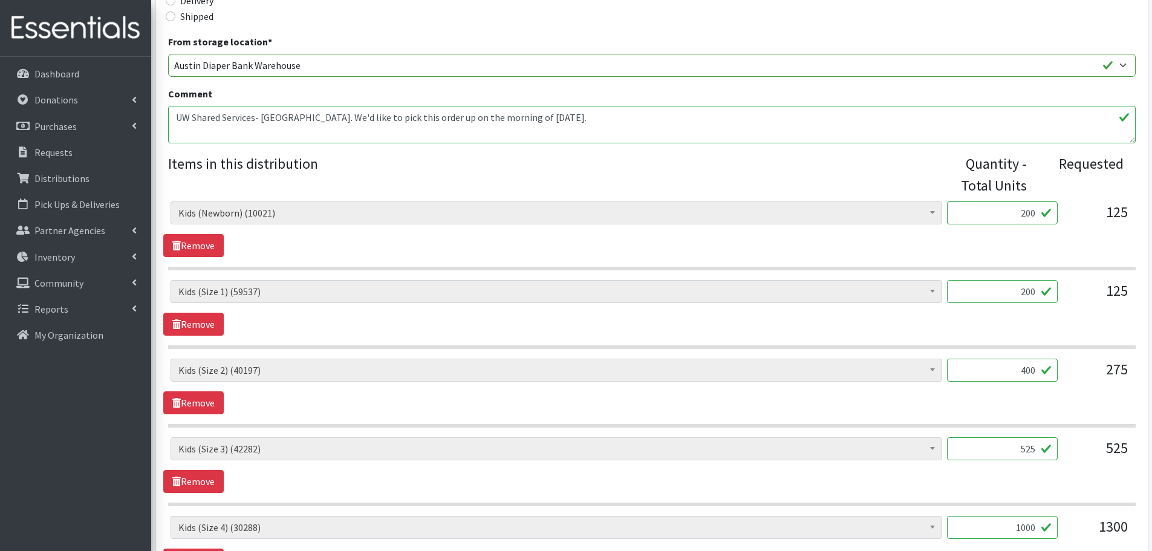
drag, startPoint x: 1014, startPoint y: 449, endPoint x: 1056, endPoint y: 455, distance: 42.8
click at [1056, 455] on input "525" at bounding box center [1002, 448] width 111 height 23
type input "600"
click at [1044, 466] on div "600" at bounding box center [1002, 453] width 111 height 33
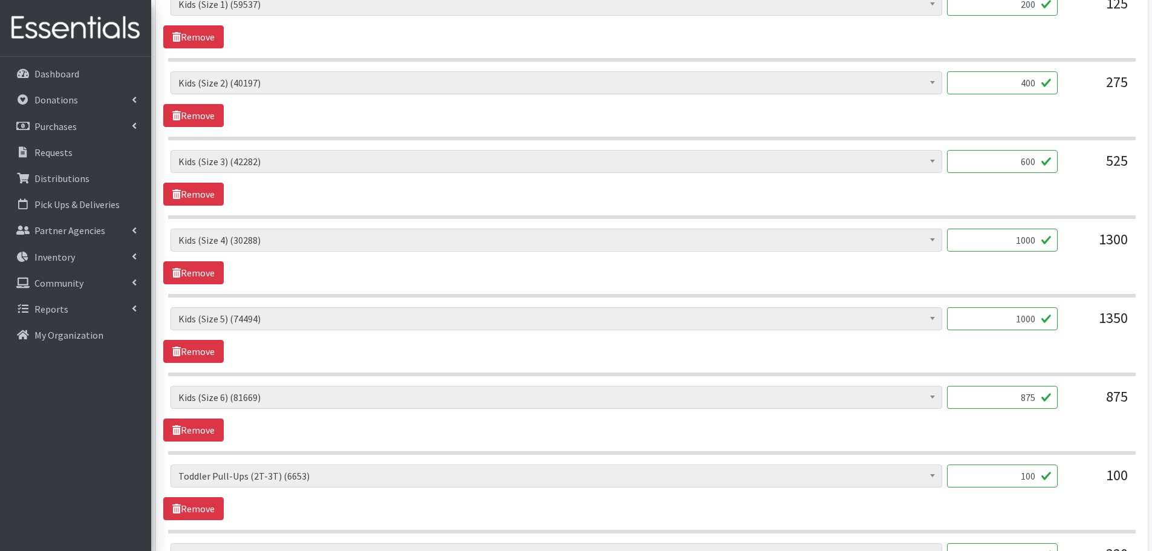
scroll to position [665, 0]
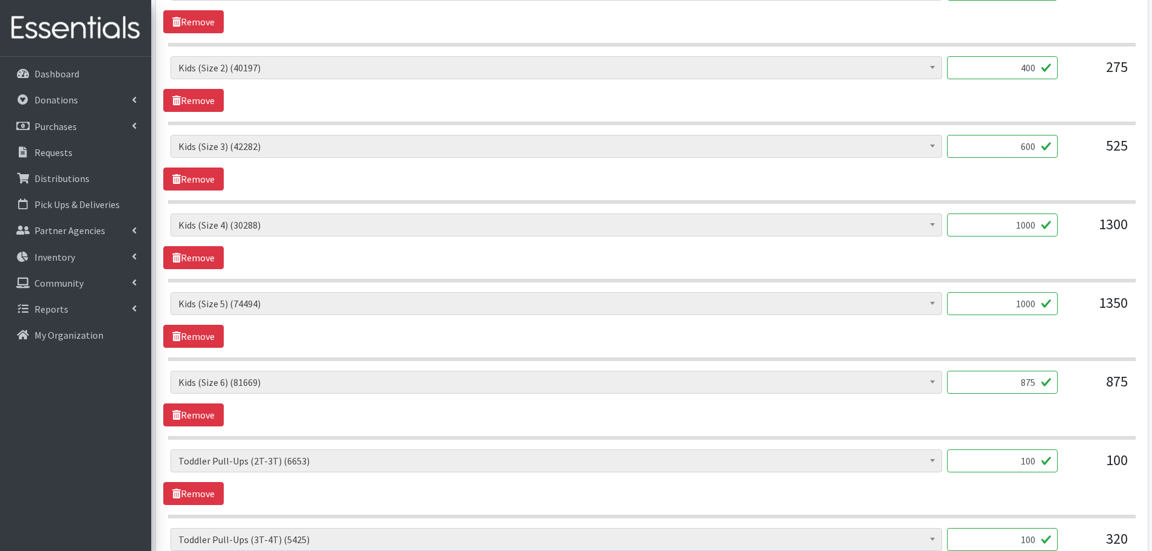
drag, startPoint x: 1006, startPoint y: 381, endPoint x: 1077, endPoint y: 391, distance: 72.2
click at [1077, 391] on div "Baby Formula (359) Kids (Newborn) (10021) Kids ([MEDICAL_DATA]) (171) Kids (Siz…" at bounding box center [652, 387] width 962 height 33
type input "1000"
click at [1079, 411] on div "Baby Formula (359) Kids (Newborn) (10021) Kids ([MEDICAL_DATA]) (171) Kids (Siz…" at bounding box center [651, 399] width 977 height 56
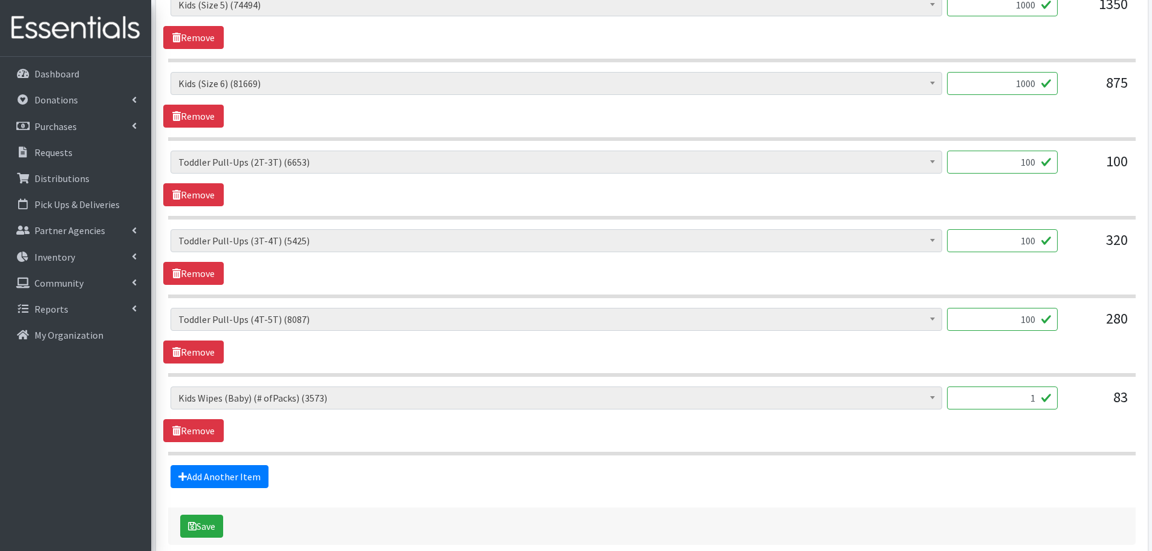
scroll to position [968, 0]
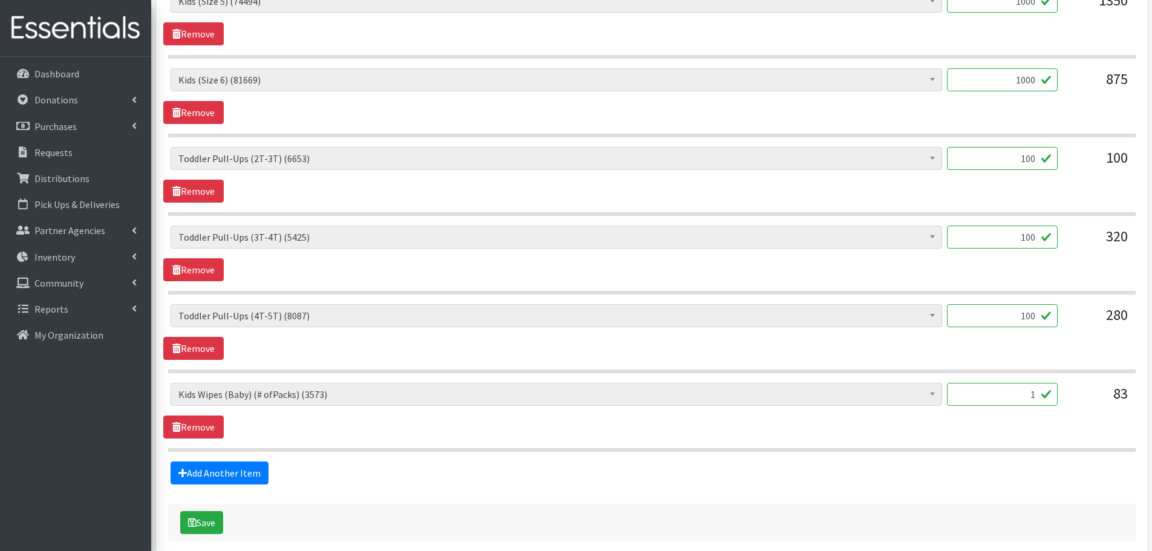
drag, startPoint x: 1004, startPoint y: 379, endPoint x: 1076, endPoint y: 399, distance: 75.5
click at [1076, 399] on div "Baby Formula (359) Kids (Newborn) (10021) Kids (Preemie) (171) Kids (Size 1) (5…" at bounding box center [652, 24] width 968 height 855
drag, startPoint x: 1076, startPoint y: 399, endPoint x: 1040, endPoint y: 397, distance: 36.3
click at [1040, 397] on div "Baby Formula (359) Kids (Newborn) (10021) Kids (Preemie) (171) Kids (Size 1) (5…" at bounding box center [652, 399] width 962 height 33
drag, startPoint x: 1025, startPoint y: 395, endPoint x: 1051, endPoint y: 402, distance: 26.9
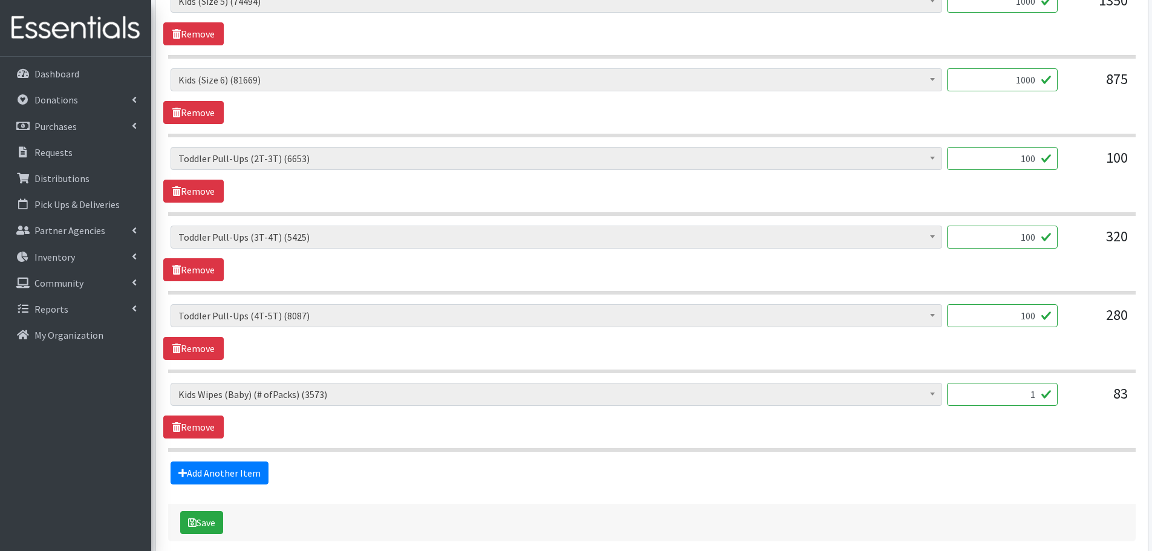
click at [1051, 402] on input "1" at bounding box center [1002, 394] width 111 height 23
type input "88"
click at [1037, 423] on div "Baby Formula (359) Kids (Newborn) (10021) Kids (Preemie) (171) Kids (Size 1) (5…" at bounding box center [651, 411] width 977 height 56
click at [203, 518] on button "Save" at bounding box center [201, 522] width 43 height 23
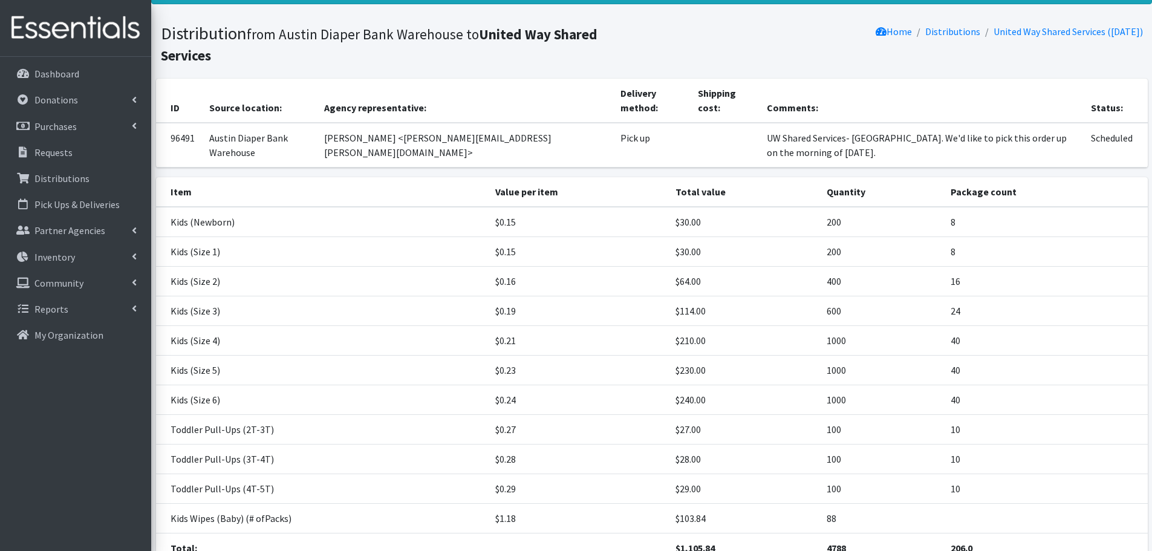
scroll to position [145, 0]
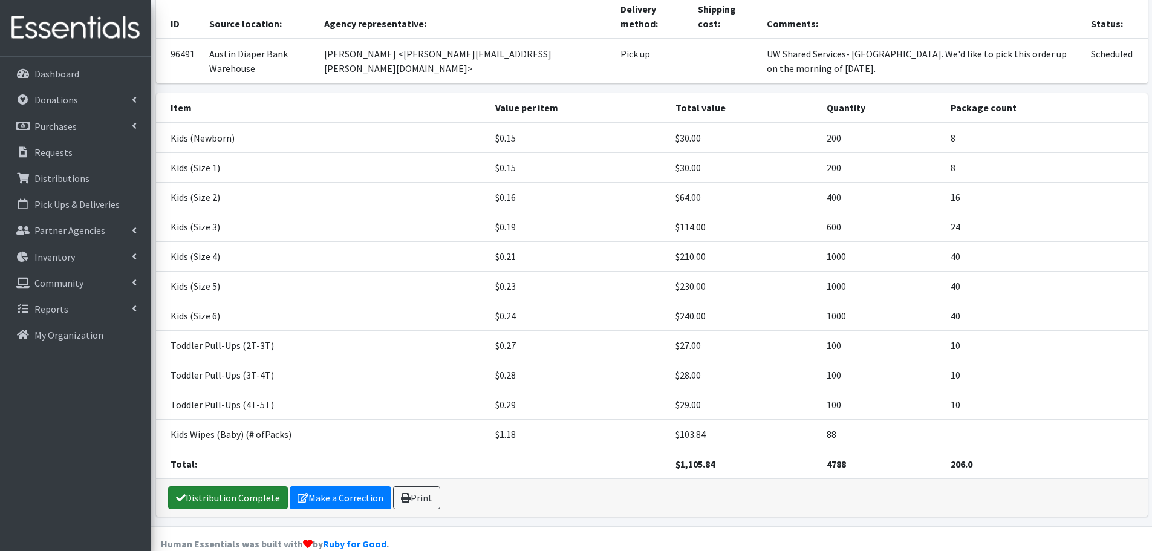
click at [238, 486] on link "Distribution Complete" at bounding box center [228, 497] width 120 height 23
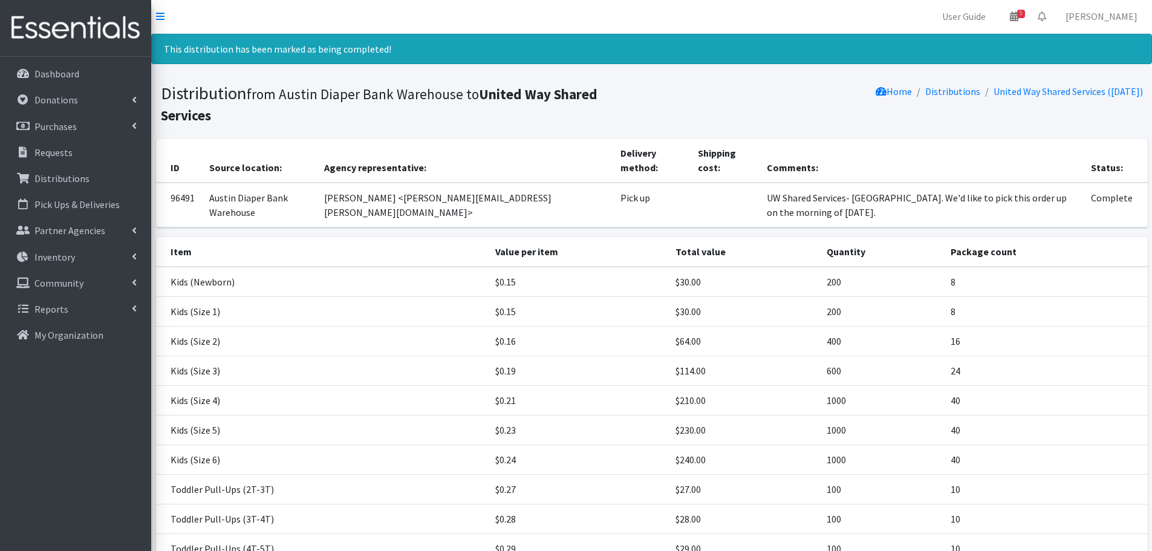
scroll to position [0, 0]
click at [88, 215] on link "Pick Ups & Deliveries" at bounding box center [76, 204] width 142 height 24
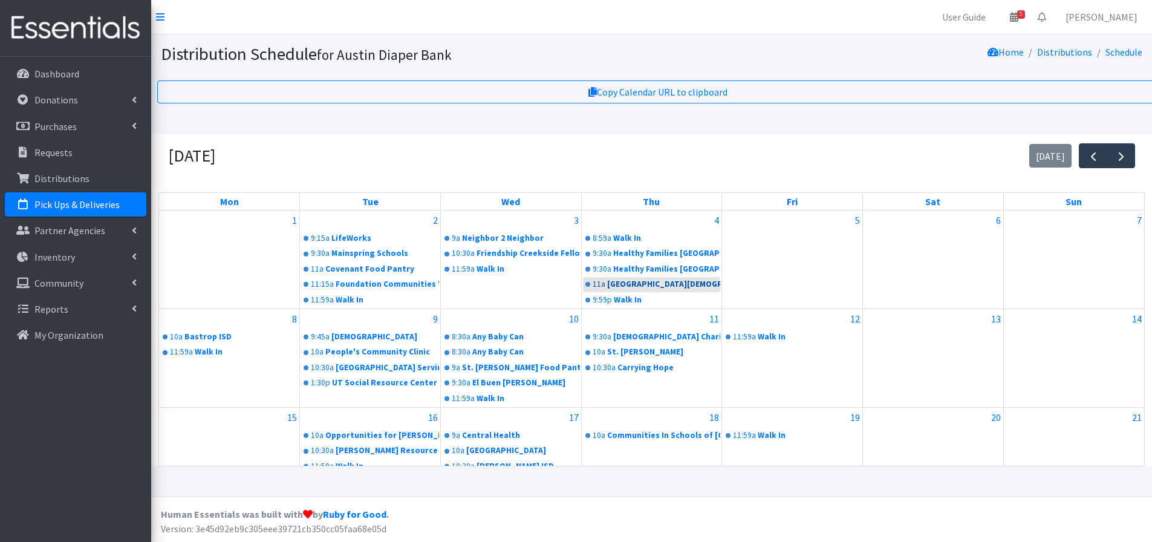
scroll to position [267, 0]
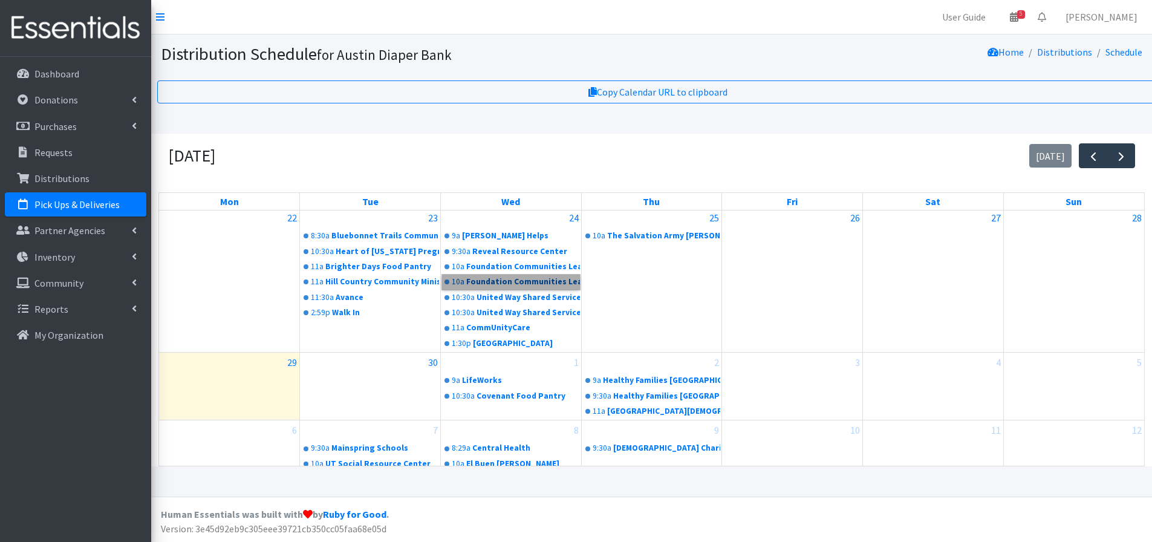
click at [508, 281] on link "10a Foundation Communities Learning Centers" at bounding box center [511, 282] width 138 height 15
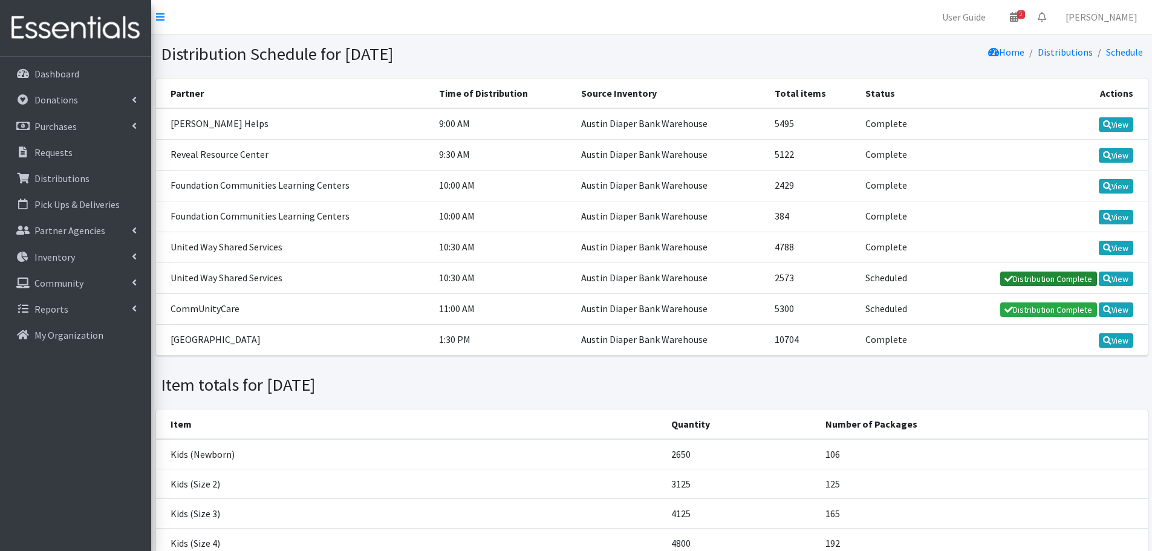
click at [1021, 275] on link "Distribution Complete" at bounding box center [1049, 279] width 97 height 15
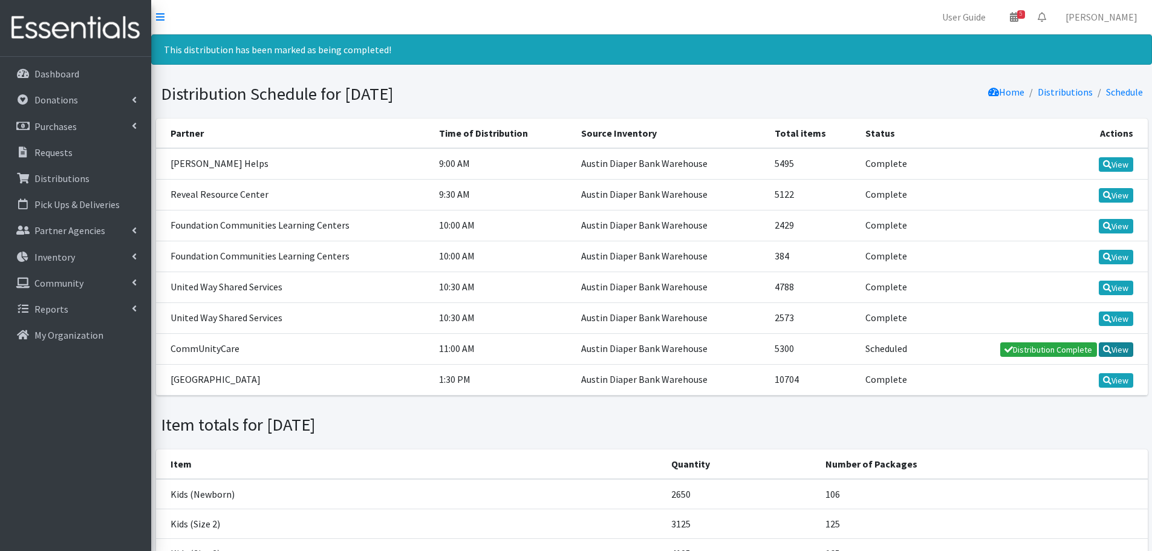
click at [1121, 345] on link "View" at bounding box center [1116, 349] width 34 height 15
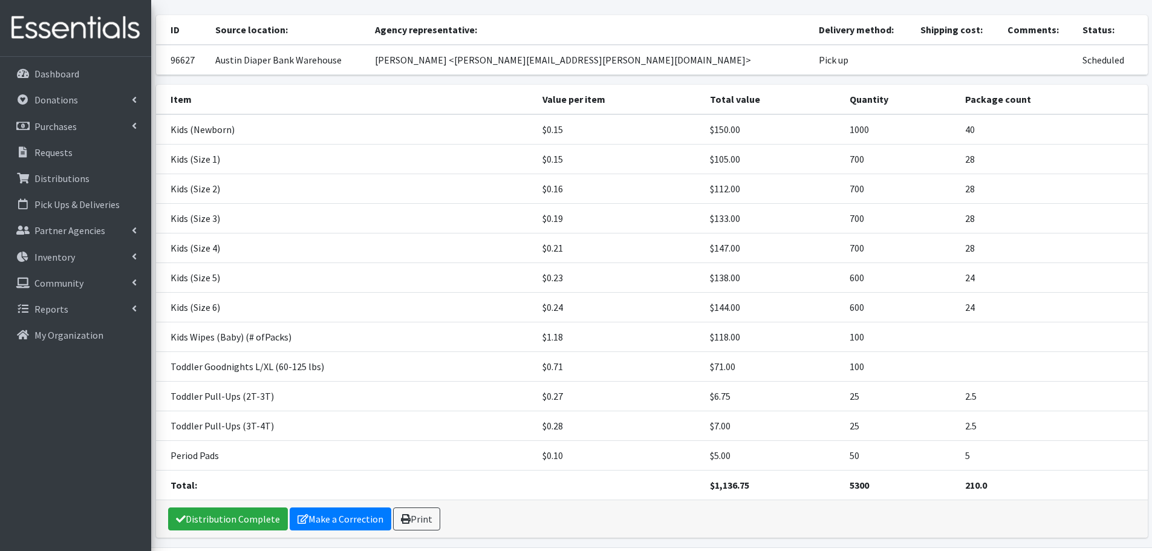
scroll to position [105, 0]
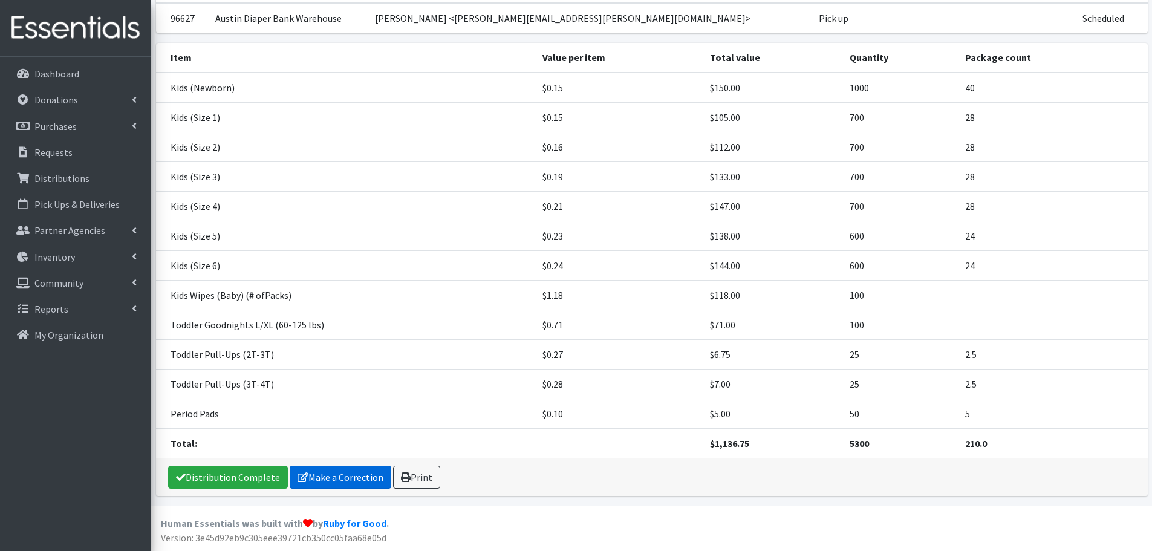
click at [324, 477] on link "Make a Correction" at bounding box center [341, 477] width 102 height 23
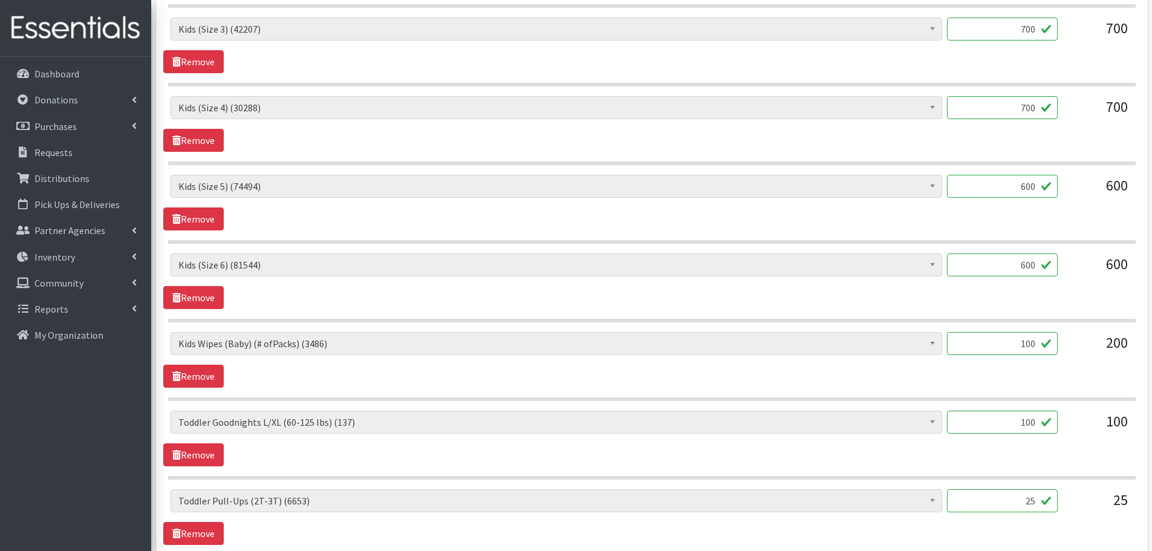
scroll to position [786, 0]
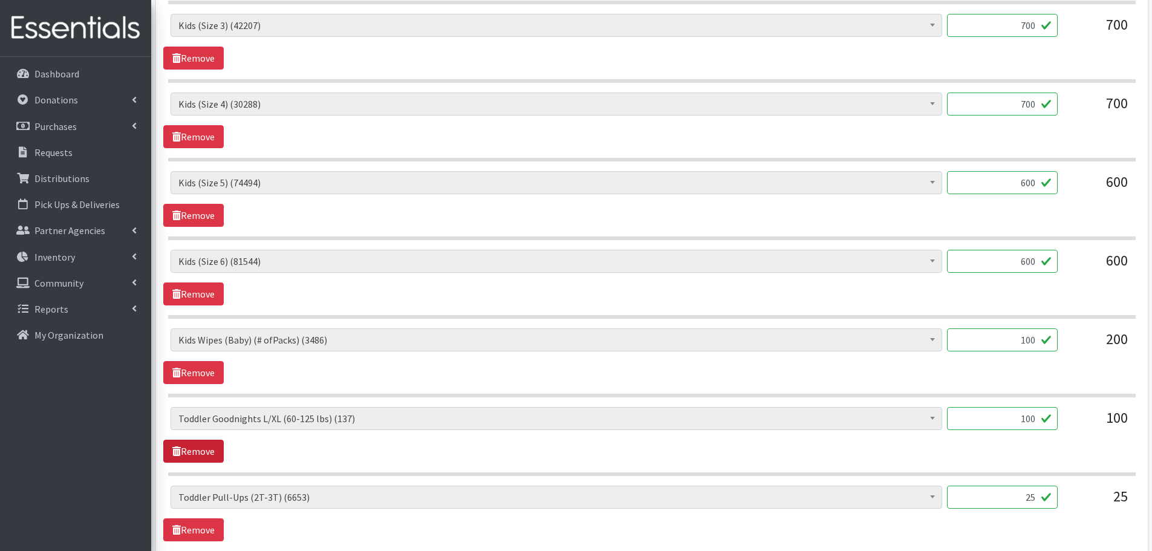
click at [181, 447] on link "Remove" at bounding box center [193, 451] width 60 height 23
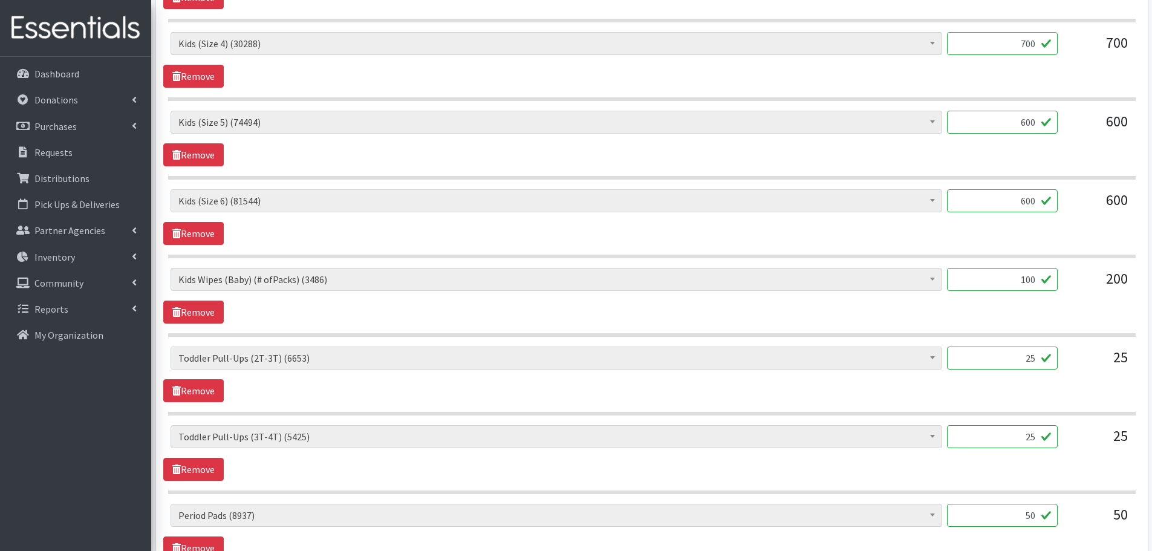
drag, startPoint x: 1016, startPoint y: 360, endPoint x: 1111, endPoint y: 365, distance: 94.5
click at [1111, 365] on div "Baby Formula (359) Kids (Newborn) (9946) Kids (Preemie) (171) Kids (Size 1) (59…" at bounding box center [652, 363] width 962 height 33
type input "30"
click at [1034, 439] on input "25" at bounding box center [1002, 436] width 111 height 23
drag, startPoint x: 1020, startPoint y: 437, endPoint x: 1045, endPoint y: 431, distance: 26.1
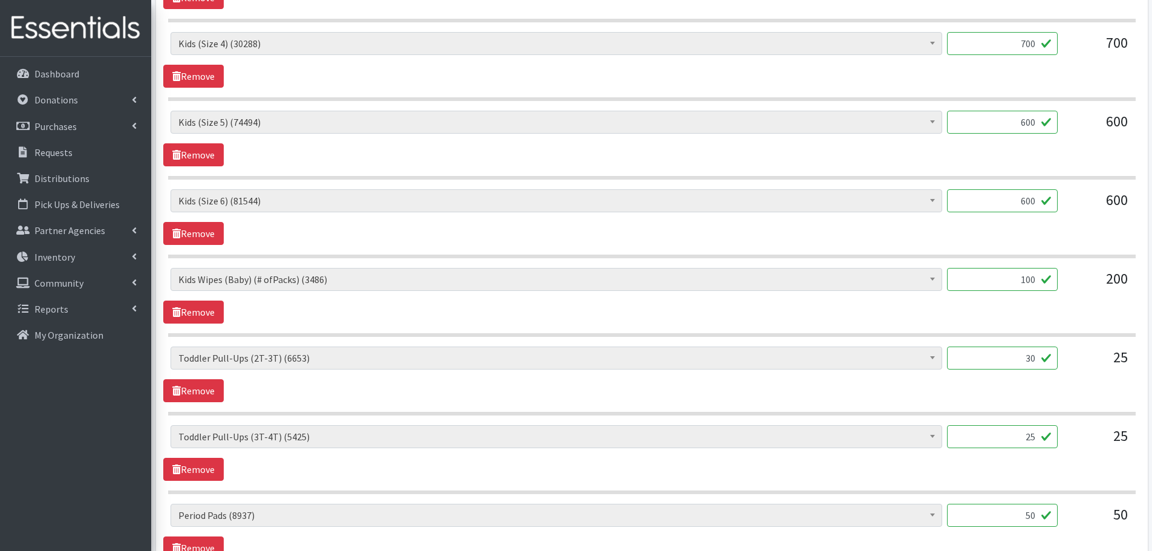
click at [1045, 431] on input "25" at bounding box center [1002, 436] width 111 height 23
type input "30"
click at [1046, 482] on section "Baby Formula (359) Kids (Newborn) (9946) Kids (Preemie) (171) Kids (Size 1) (59…" at bounding box center [652, 459] width 968 height 69
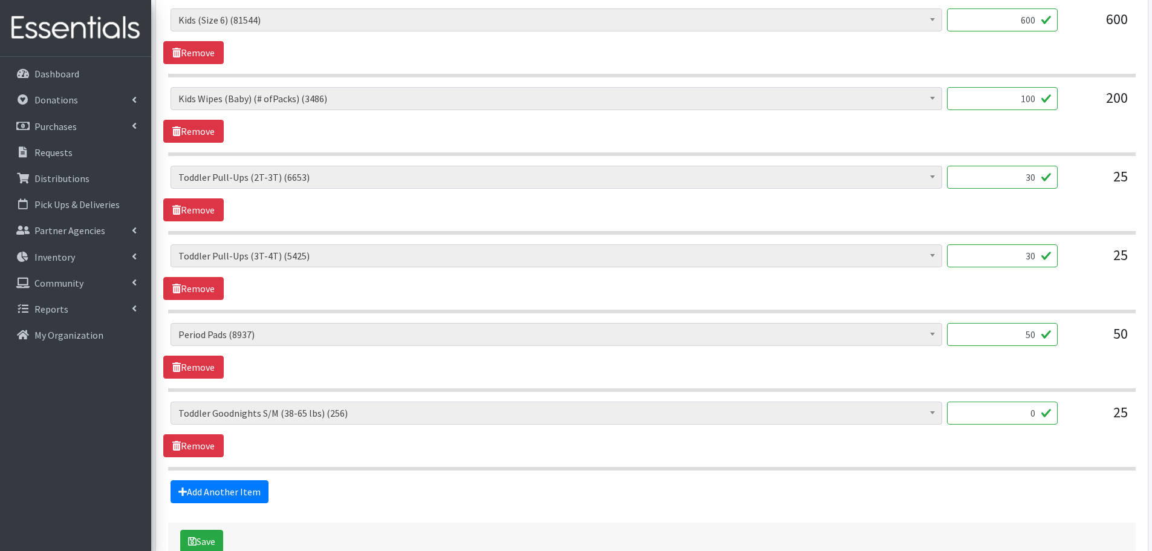
scroll to position [1028, 0]
click at [211, 534] on button "Save" at bounding box center [201, 540] width 43 height 23
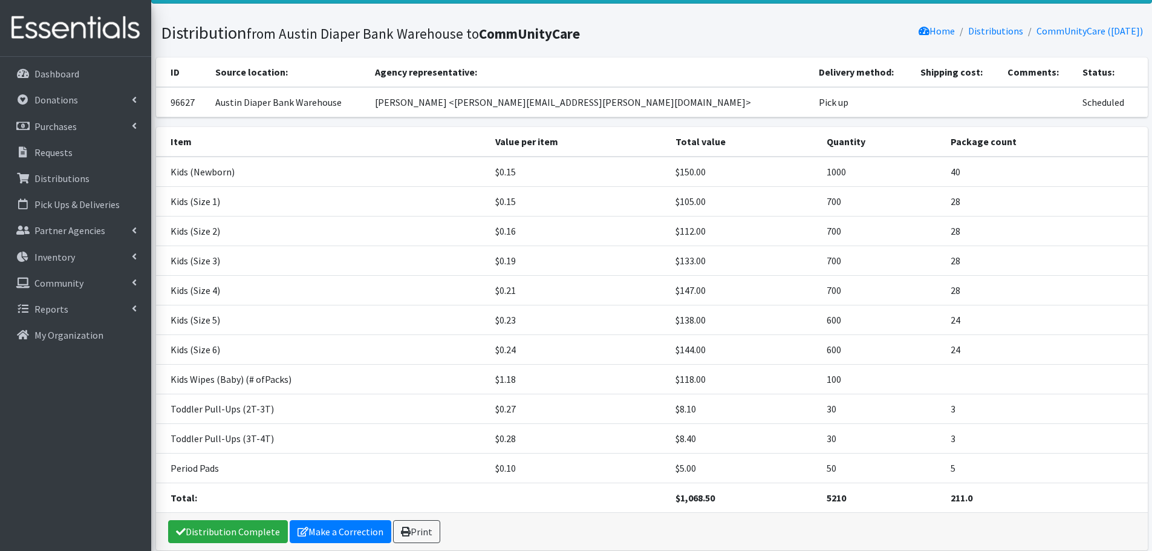
scroll to position [116, 0]
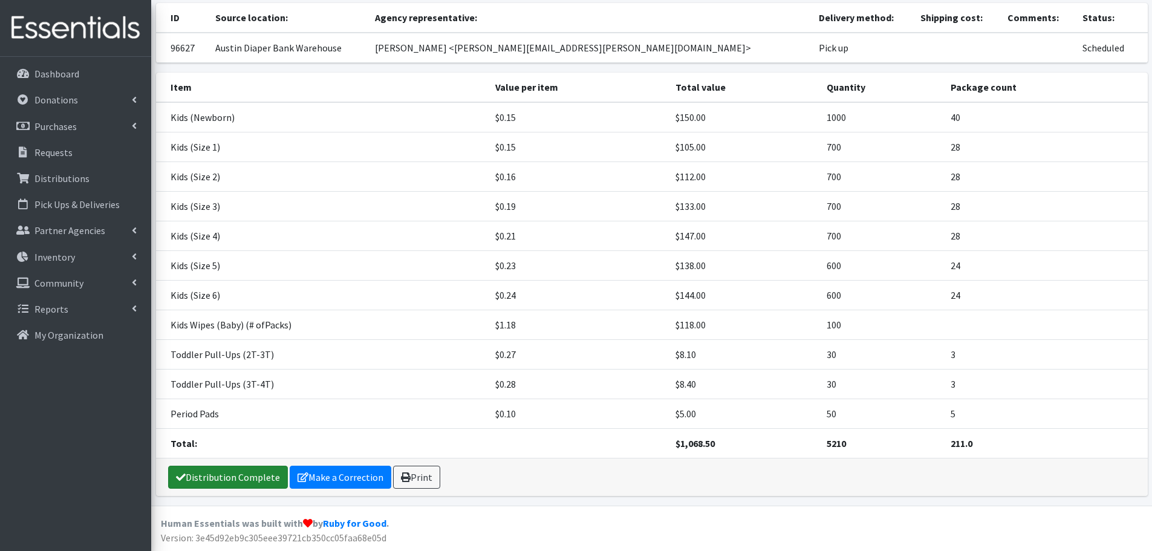
click at [247, 485] on link "Distribution Complete" at bounding box center [228, 477] width 120 height 23
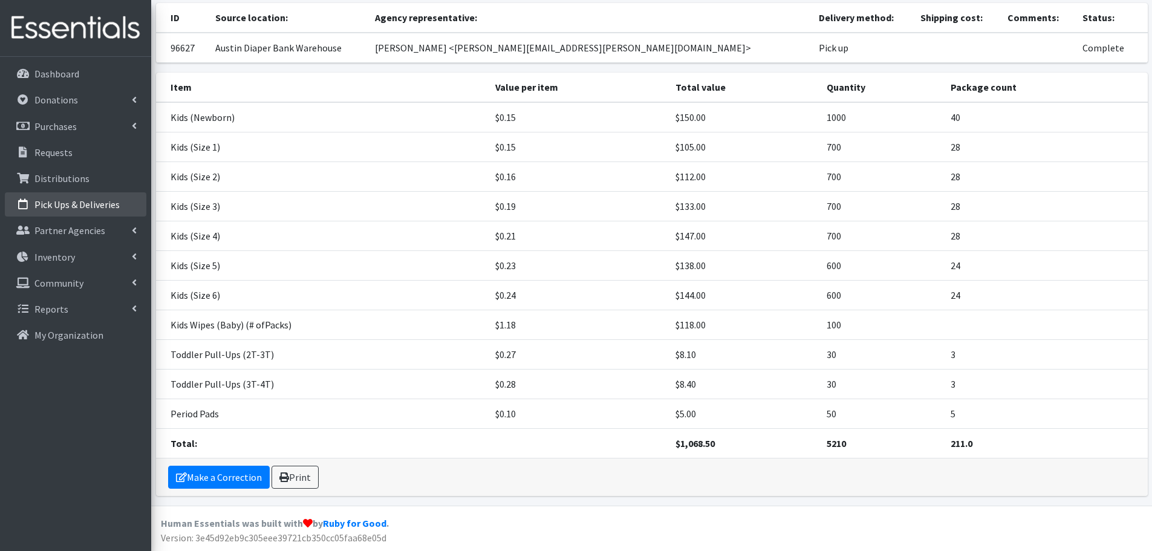
click at [86, 204] on p "Pick Ups & Deliveries" at bounding box center [76, 204] width 85 height 12
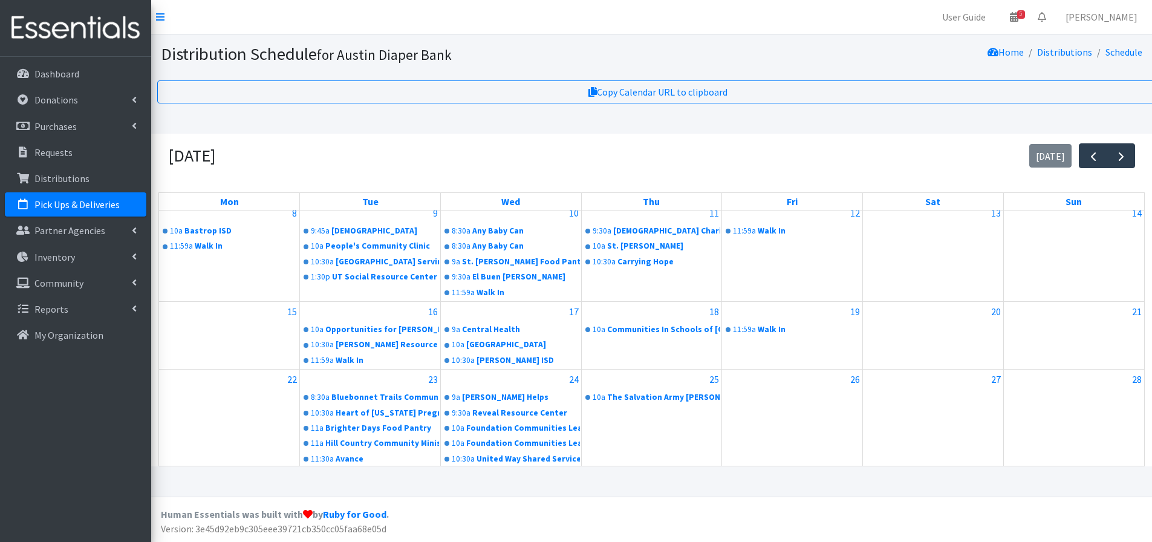
scroll to position [267, 0]
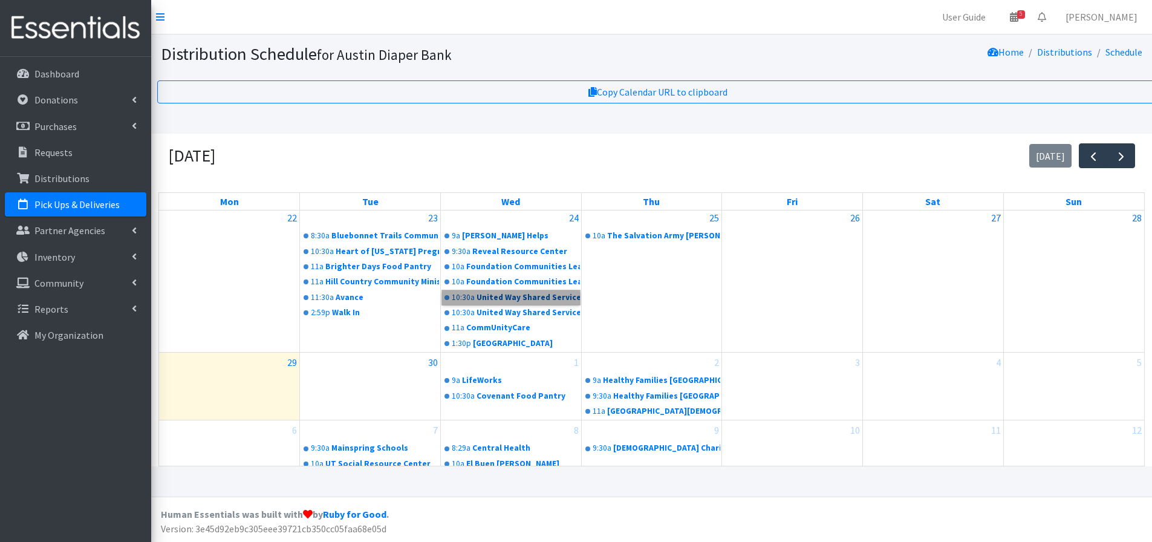
click at [538, 299] on link "10:30a United Way Shared Services" at bounding box center [511, 297] width 138 height 15
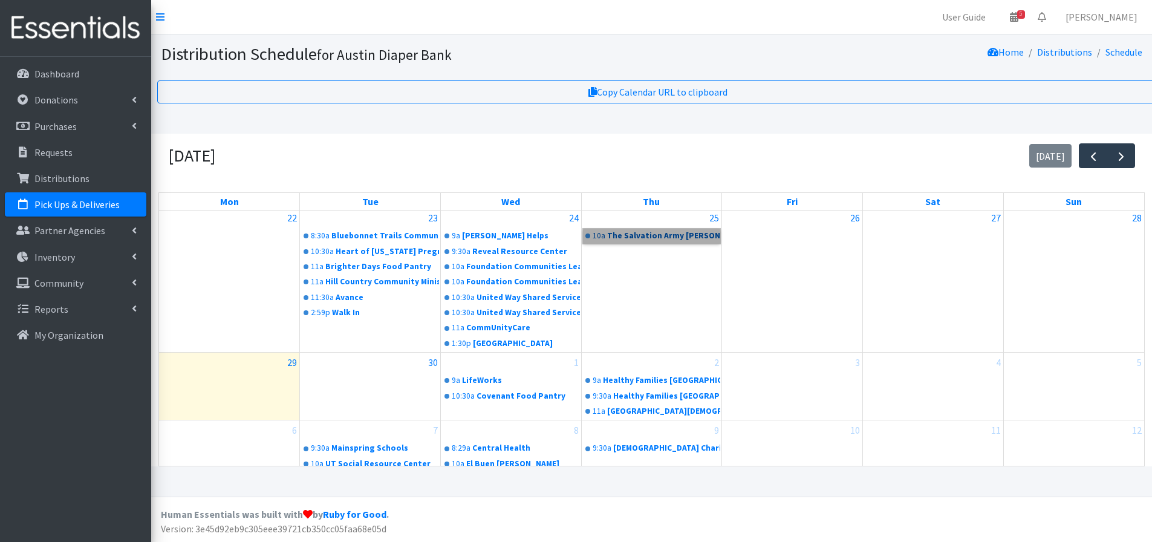
click at [634, 229] on link "10a The Salvation Army Rathgeber Center" at bounding box center [652, 236] width 138 height 15
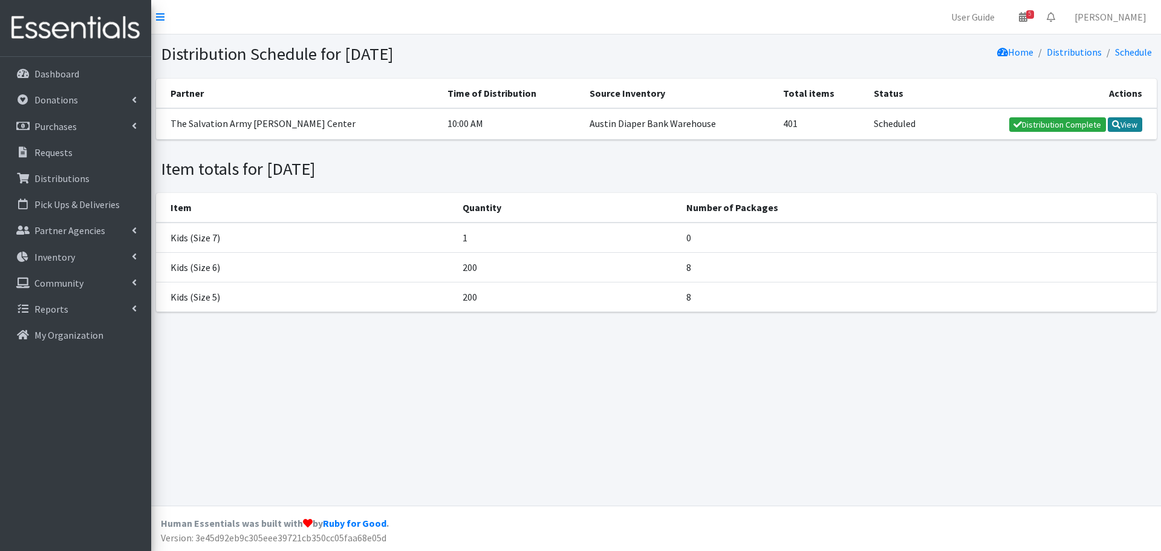
click at [1142, 126] on link "View" at bounding box center [1125, 124] width 34 height 15
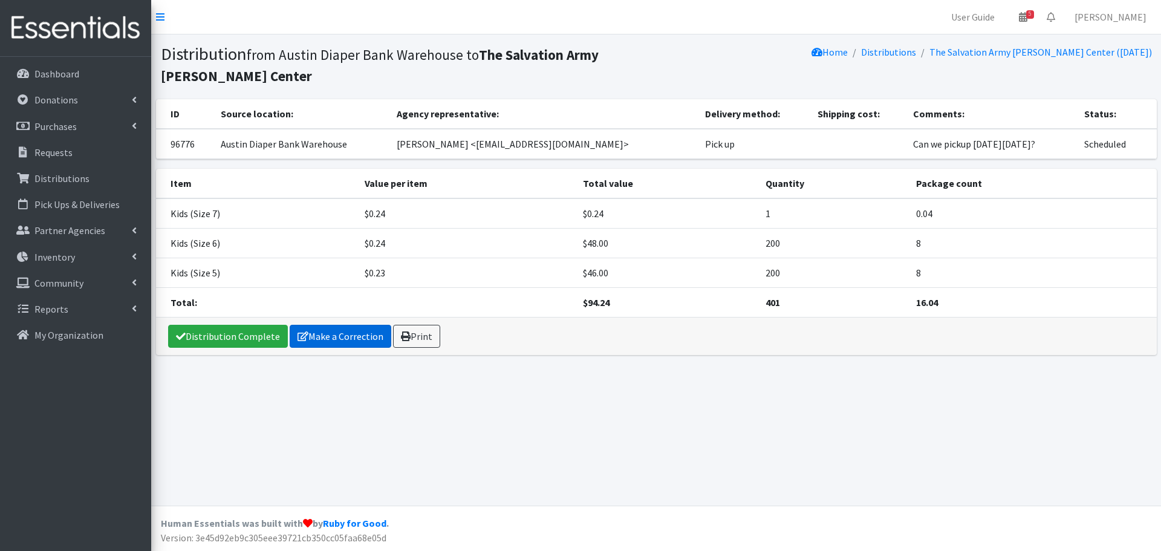
click at [341, 341] on link "Make a Correction" at bounding box center [341, 336] width 102 height 23
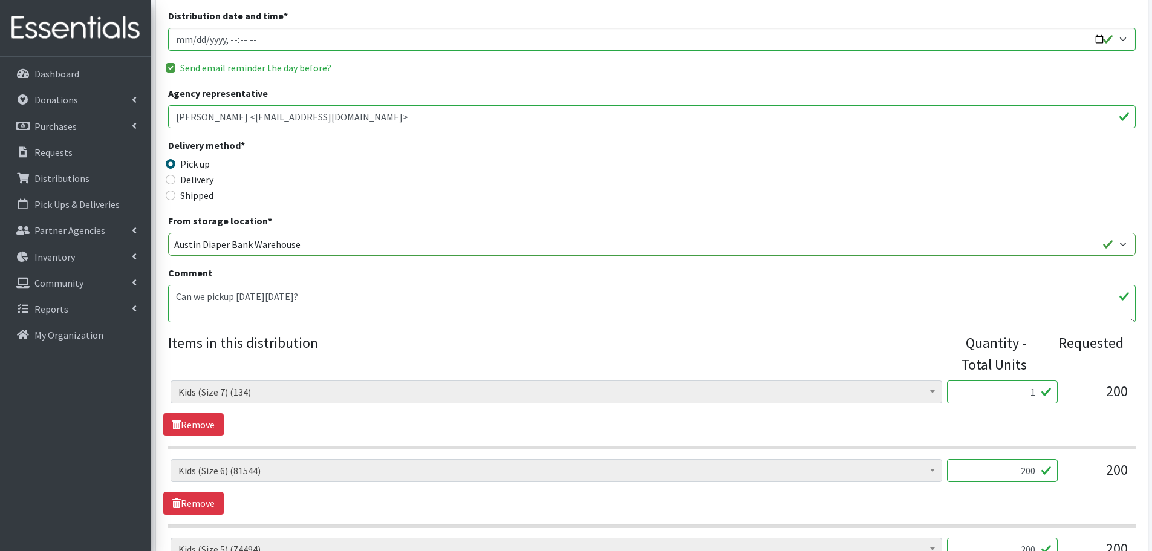
scroll to position [363, 0]
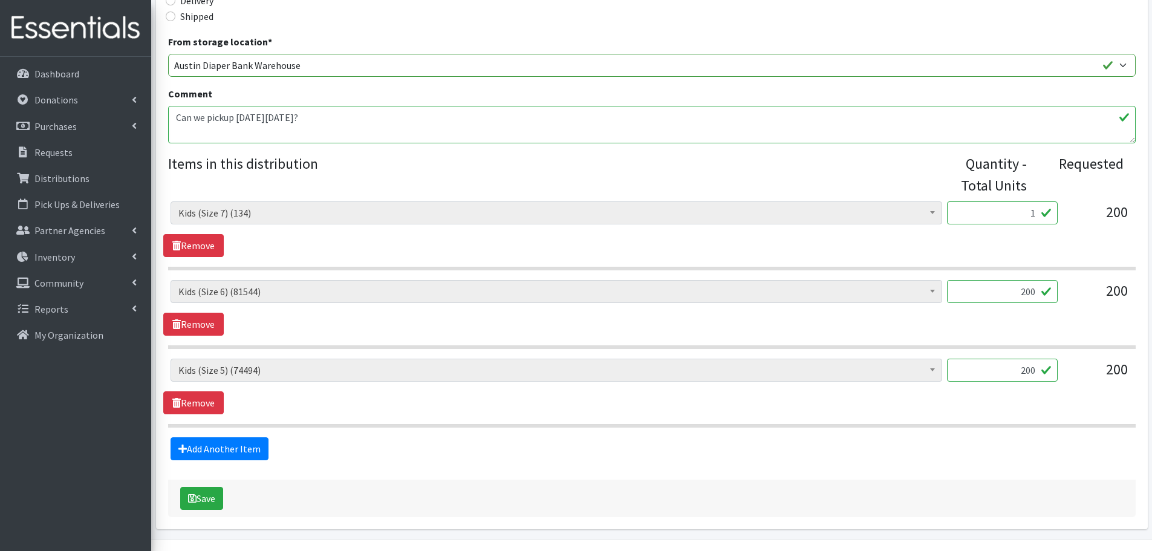
click at [998, 229] on div "Baby Formula (359) Kids (Newborn) (9946) Kids (Preemie) (171) Kids (Size 1) (59…" at bounding box center [651, 229] width 977 height 56
click at [1010, 245] on div "Baby Formula (359) Kids (Newborn) (9946) Kids (Preemie) (171) Kids (Size 1) (59…" at bounding box center [651, 229] width 977 height 56
drag, startPoint x: 1019, startPoint y: 204, endPoint x: 1079, endPoint y: 212, distance: 59.9
click at [1079, 212] on div "Baby Formula (359) Kids (Newborn) (9946) Kids (Preemie) (171) Kids (Size 1) (59…" at bounding box center [652, 217] width 962 height 33
type input "130"
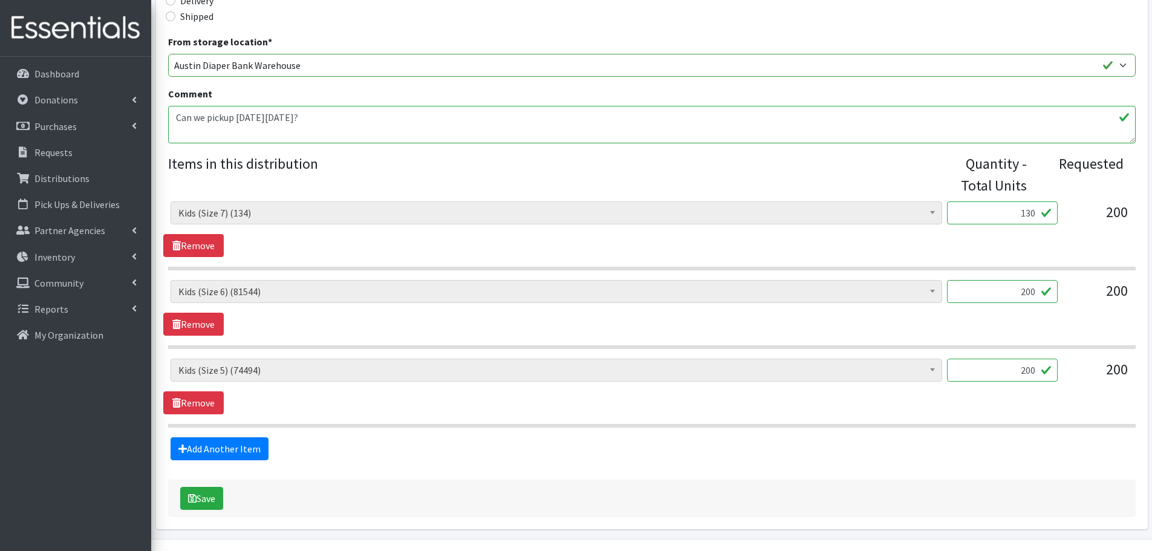
click at [1044, 235] on div "Baby Formula (359) Kids (Newborn) (9946) Kids (Preemie) (171) Kids (Size 1) (59…" at bounding box center [651, 229] width 977 height 56
click at [221, 447] on link "Add Another Item" at bounding box center [220, 448] width 98 height 23
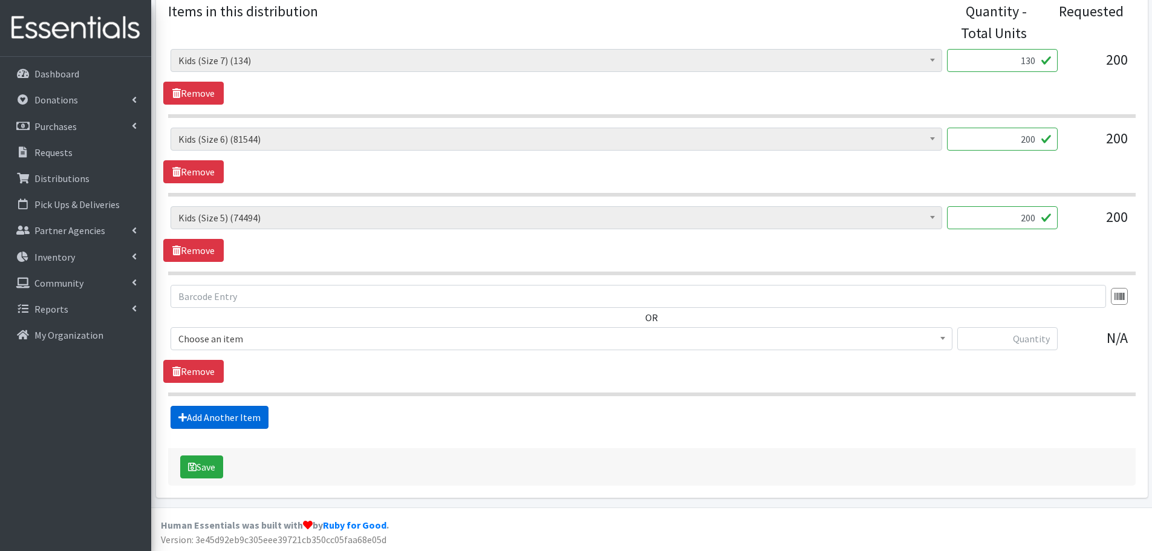
scroll to position [517, 0]
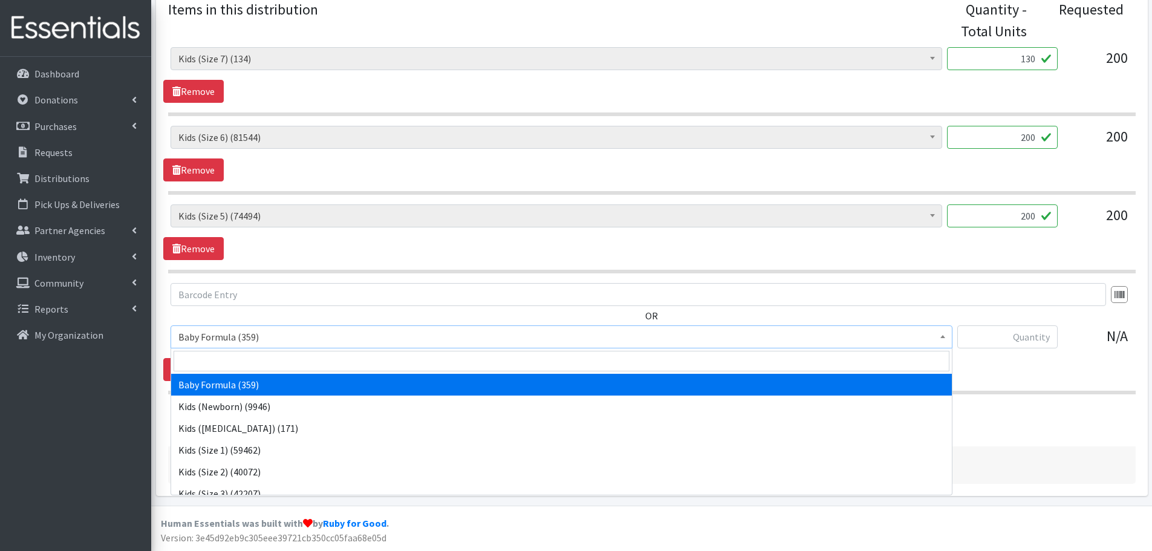
click at [211, 336] on span "Baby Formula (359)" at bounding box center [561, 336] width 766 height 17
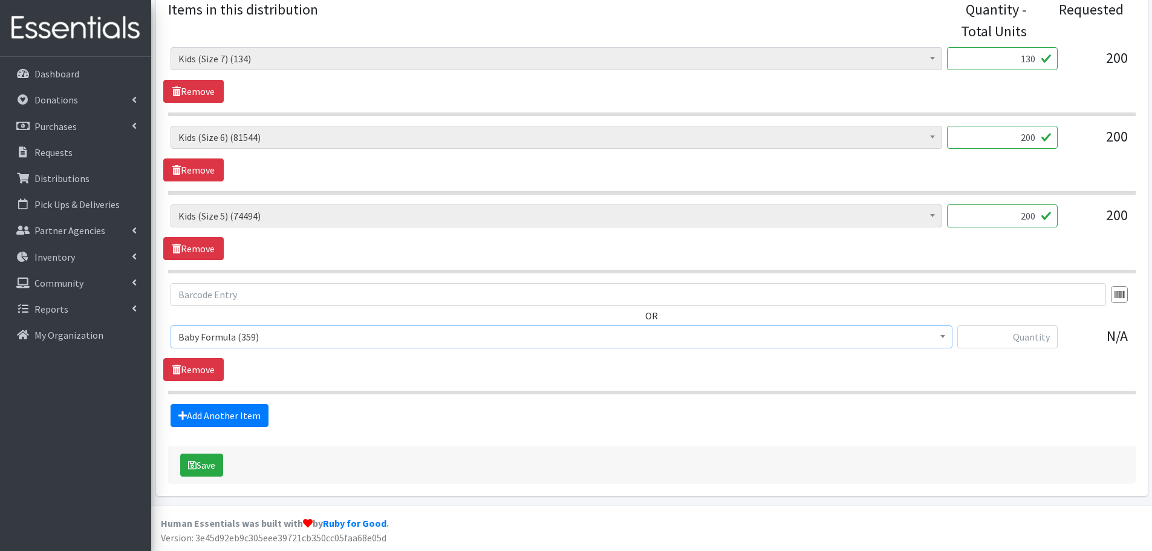
click at [211, 336] on span "Baby Formula (359)" at bounding box center [561, 336] width 766 height 17
click at [1027, 344] on input "text" at bounding box center [1008, 336] width 100 height 23
type input "50"
click at [198, 470] on button "Save" at bounding box center [201, 465] width 43 height 23
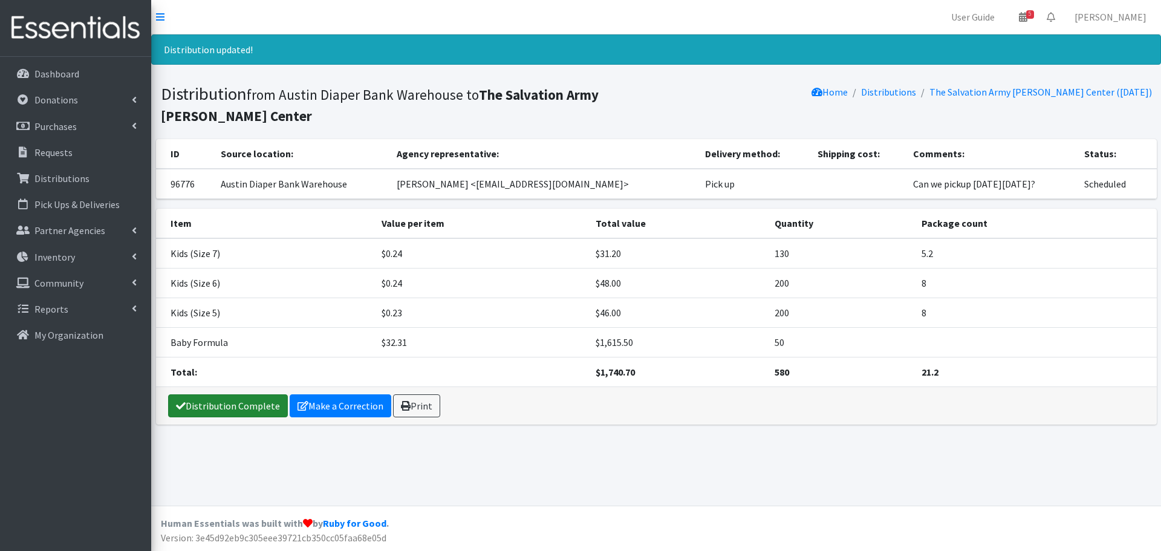
click at [218, 408] on link "Distribution Complete" at bounding box center [228, 405] width 120 height 23
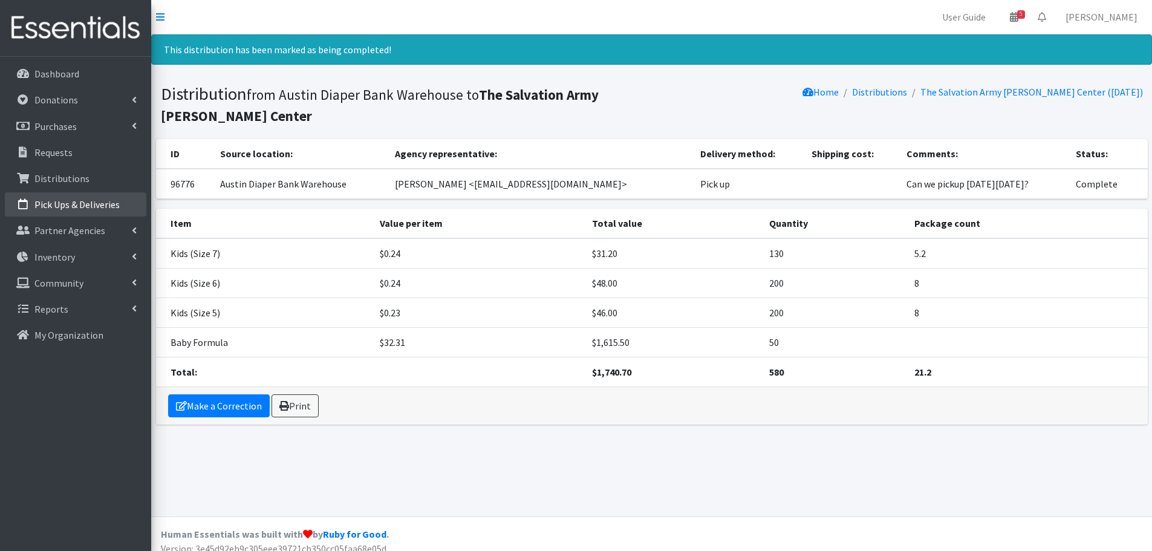
click at [89, 201] on p "Pick Ups & Deliveries" at bounding box center [76, 204] width 85 height 12
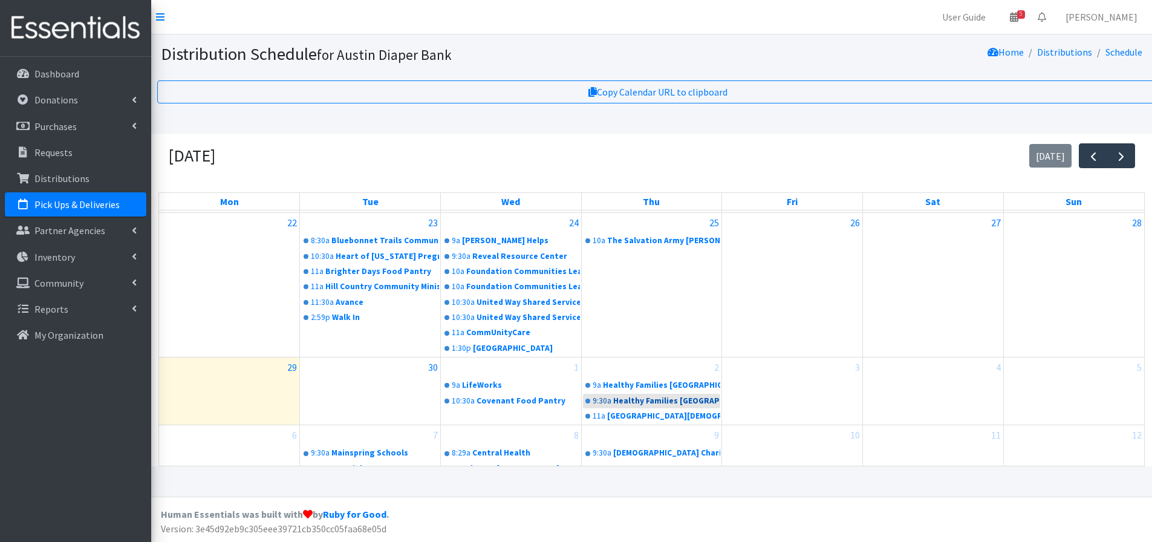
scroll to position [267, 0]
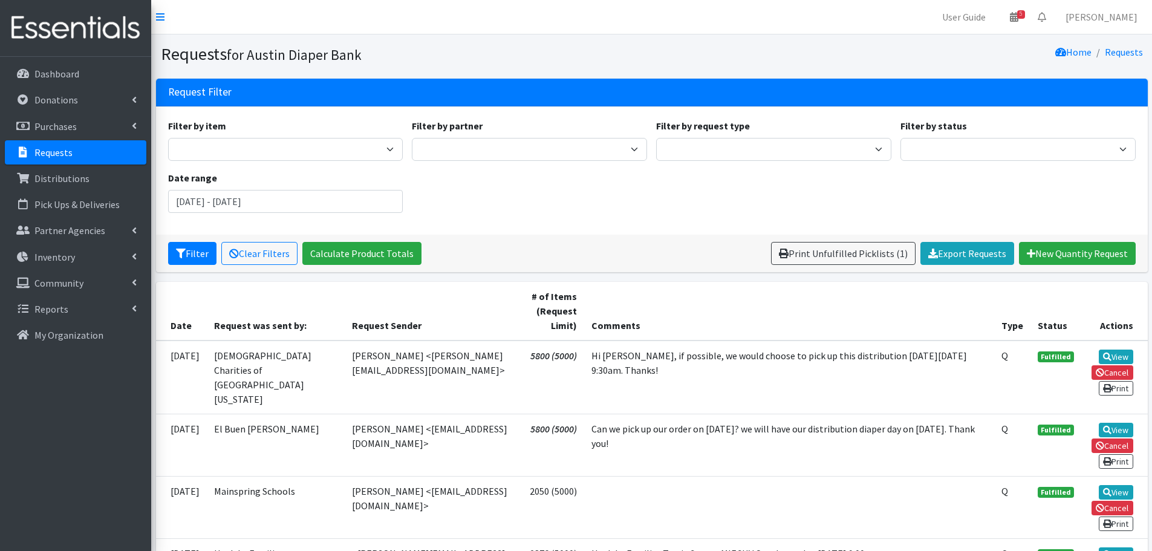
click at [50, 151] on p "Requests" at bounding box center [53, 152] width 38 height 12
